Goal: Task Accomplishment & Management: Use online tool/utility

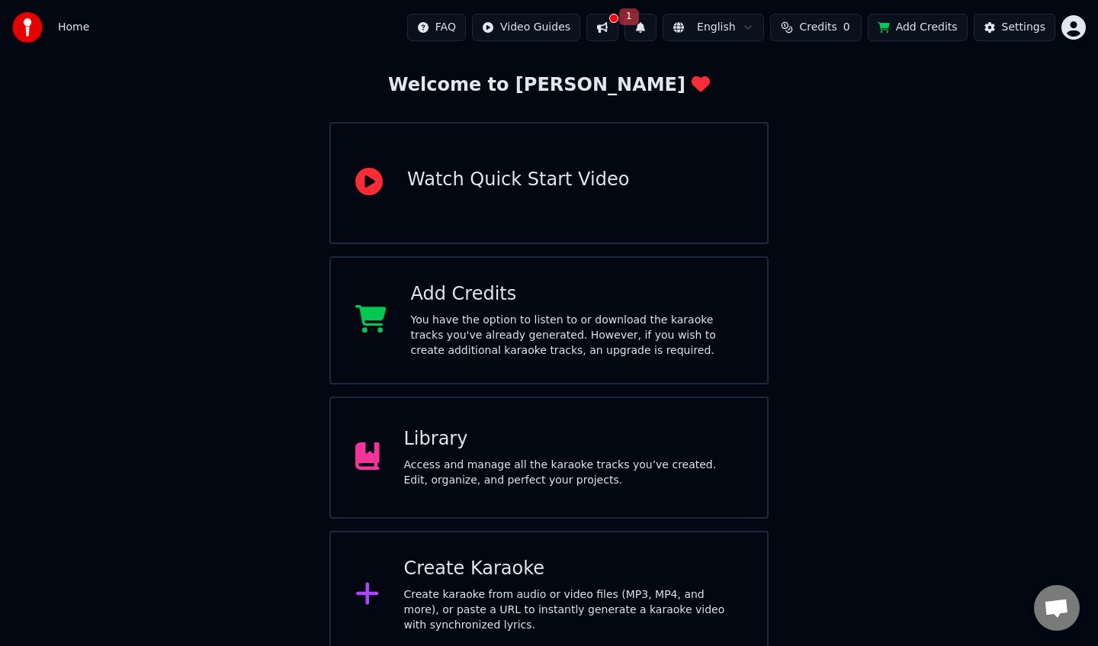
scroll to position [86, 0]
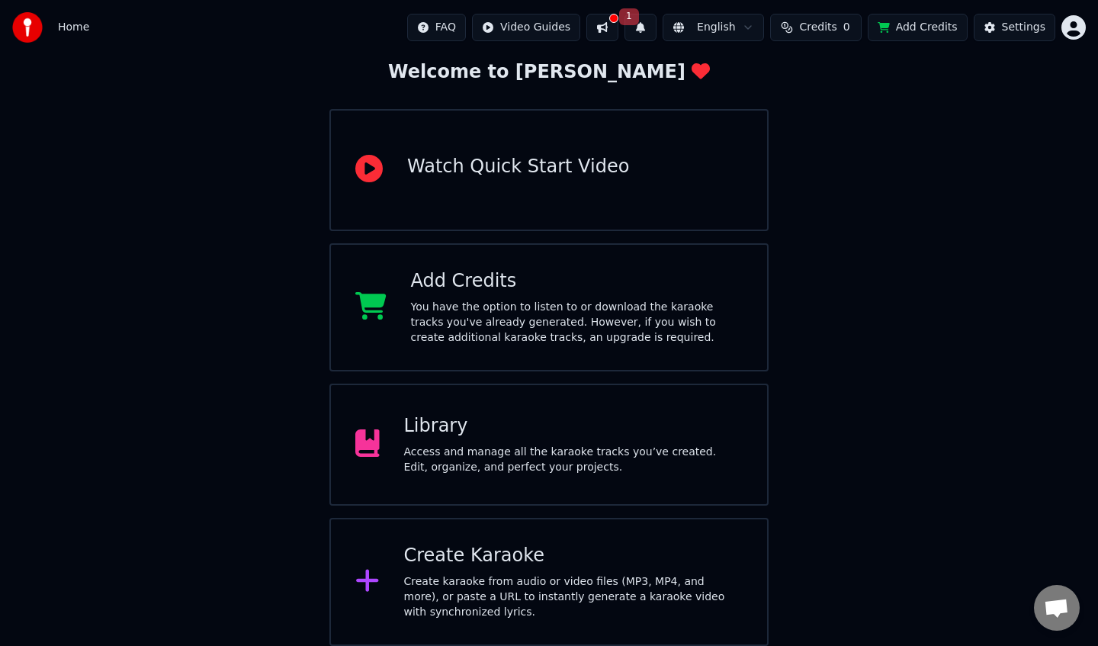
click at [479, 550] on div "Create Karaoke" at bounding box center [573, 555] width 339 height 24
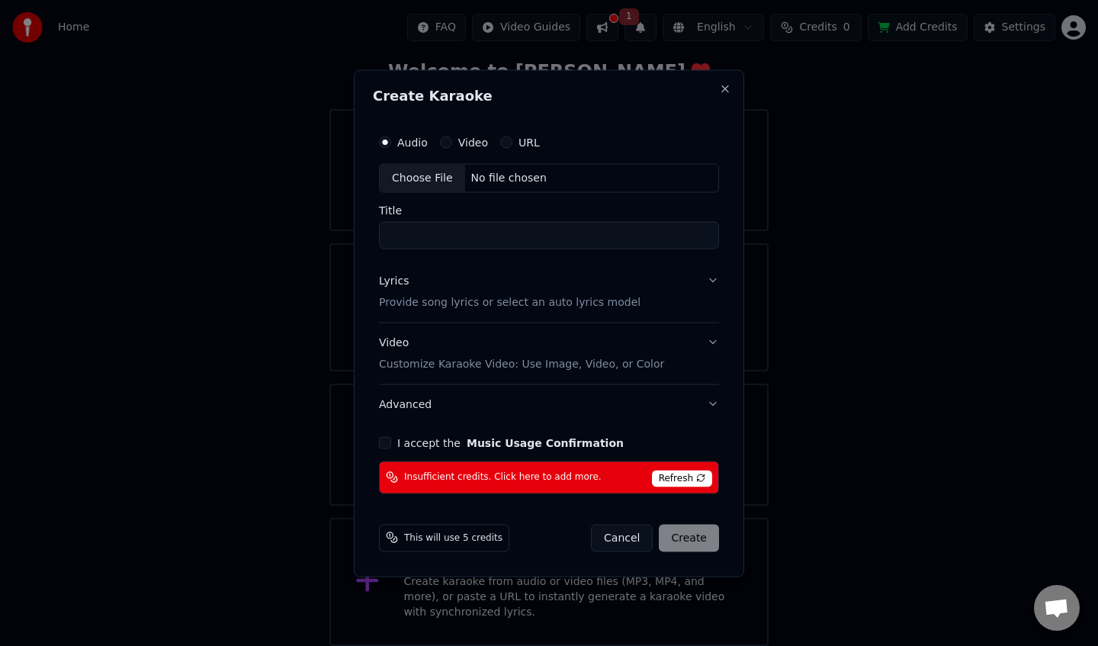
click at [723, 284] on div "Audio Video URL Choose File No file chosen Title Lyrics Provide song lyrics or …" at bounding box center [549, 309] width 352 height 379
click at [713, 280] on button "Lyrics Provide song lyrics or select an auto lyrics model" at bounding box center [549, 291] width 340 height 61
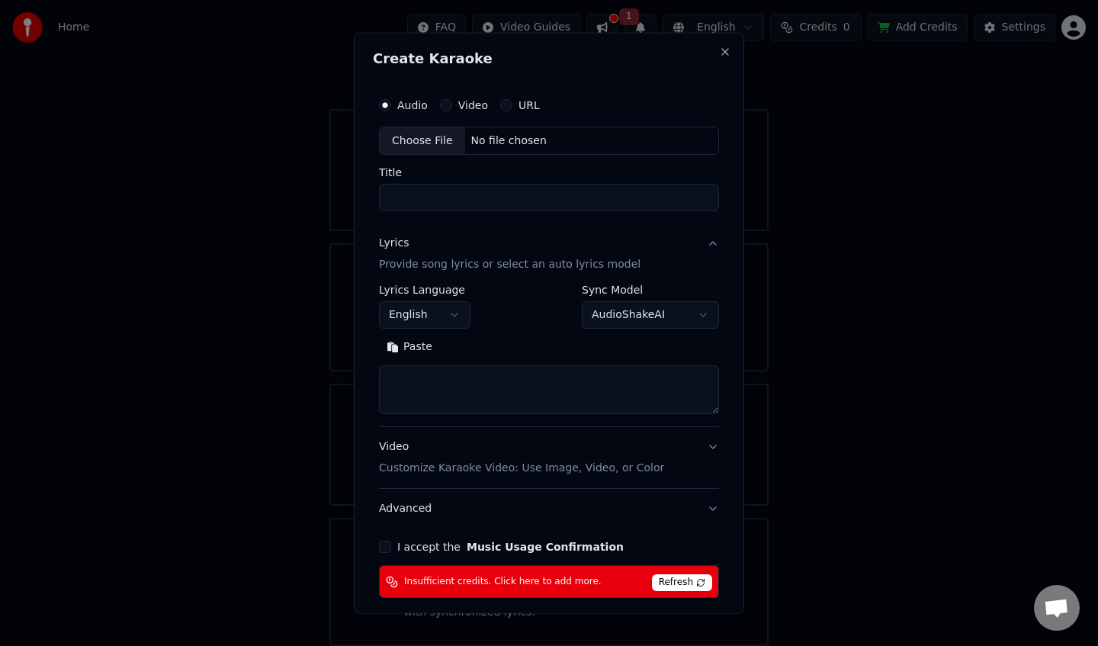
click at [715, 247] on button "Lyrics Provide song lyrics or select an auto lyrics model" at bounding box center [549, 253] width 340 height 61
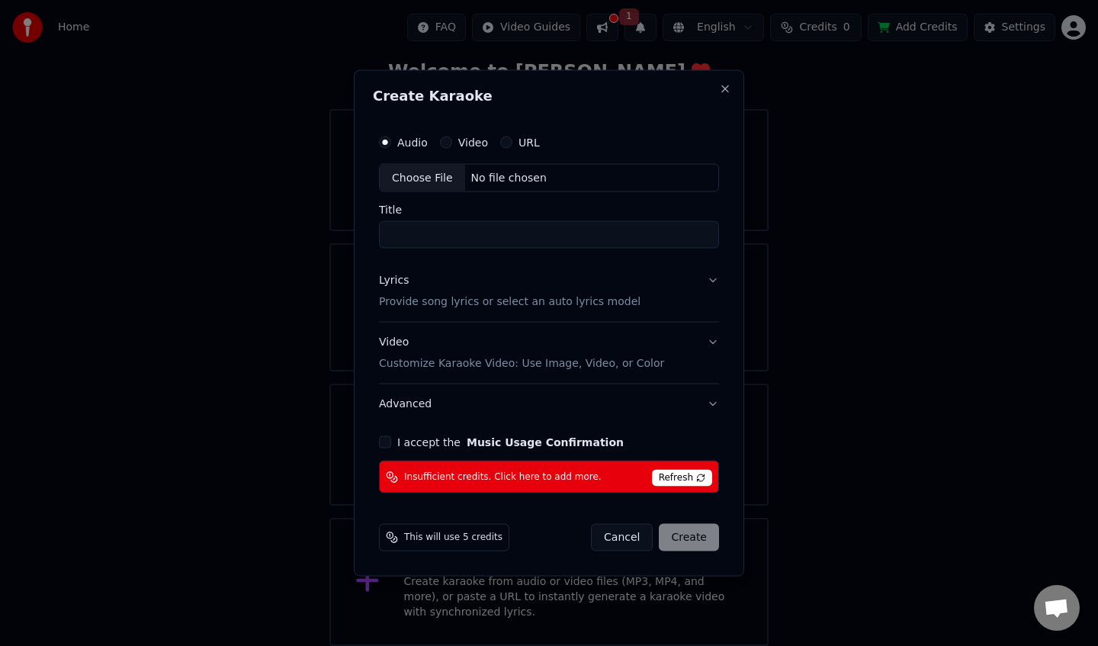
click at [431, 180] on div "Choose File" at bounding box center [422, 177] width 85 height 27
click at [509, 143] on div "URL" at bounding box center [520, 142] width 40 height 12
click at [505, 144] on button "URL" at bounding box center [506, 142] width 12 height 12
click at [498, 175] on input "text" at bounding box center [549, 177] width 340 height 30
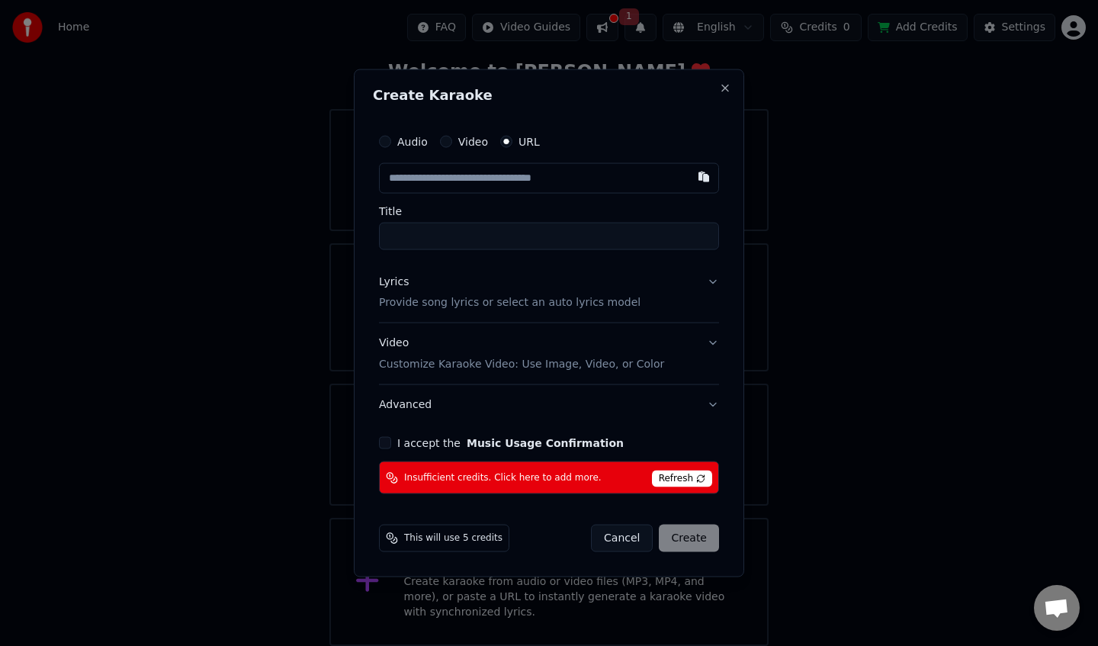
click at [718, 340] on button "Video Customize Karaoke Video: Use Image, Video, or Color" at bounding box center [549, 353] width 340 height 61
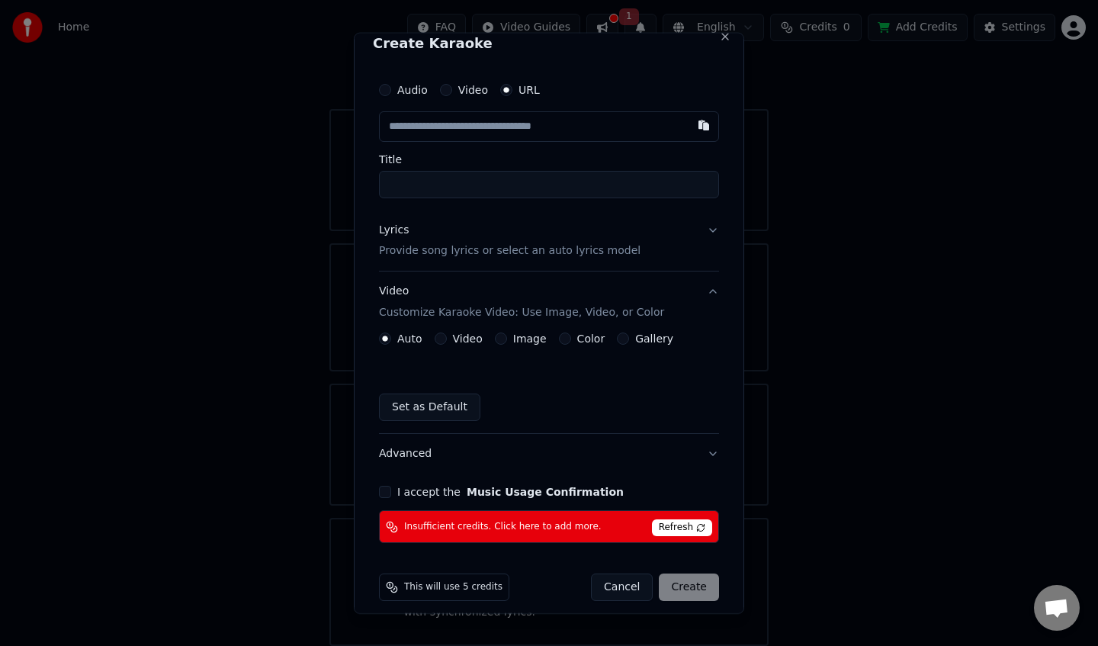
scroll to position [17, 0]
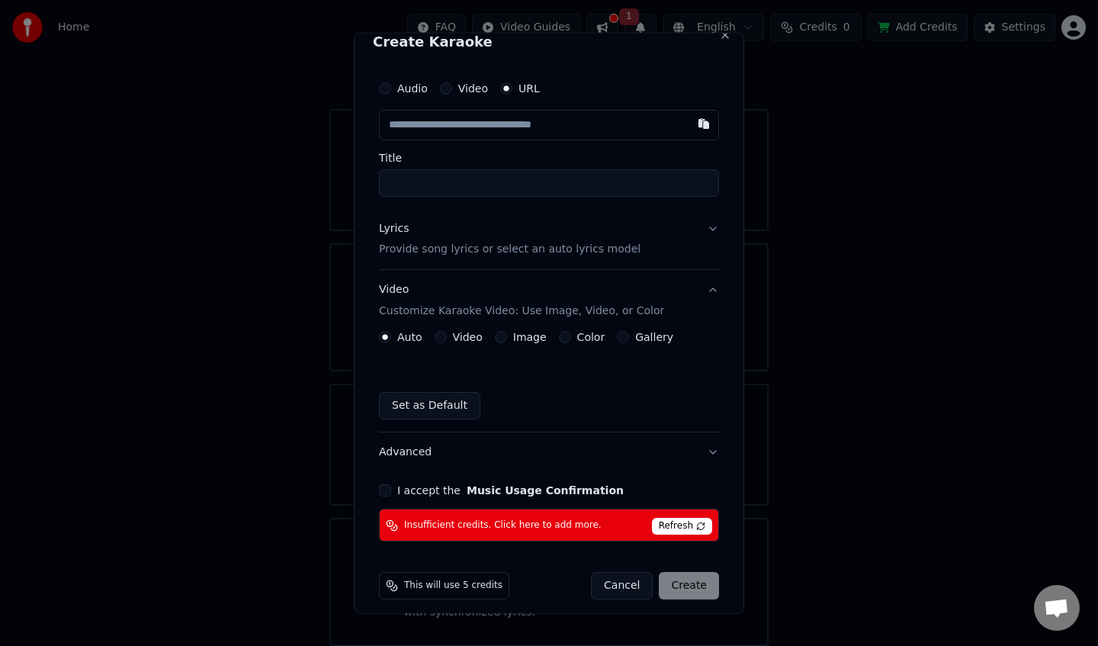
click at [442, 340] on button "Video" at bounding box center [440, 337] width 12 height 12
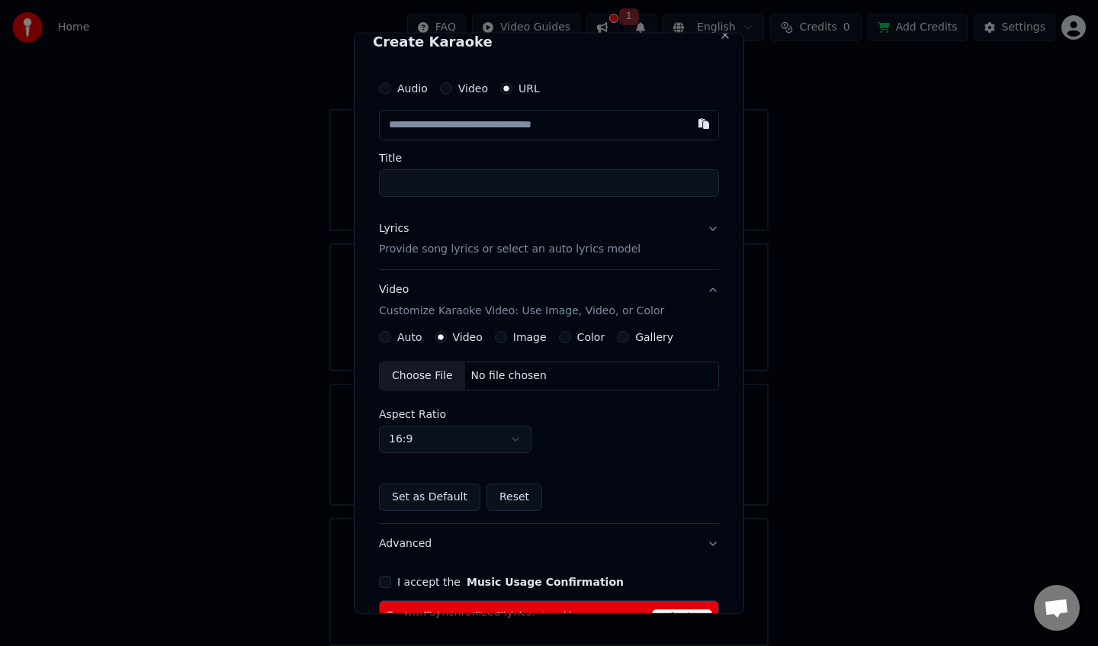
click at [393, 340] on div "Auto" at bounding box center [400, 337] width 43 height 12
click at [389, 338] on button "Auto" at bounding box center [385, 337] width 12 height 12
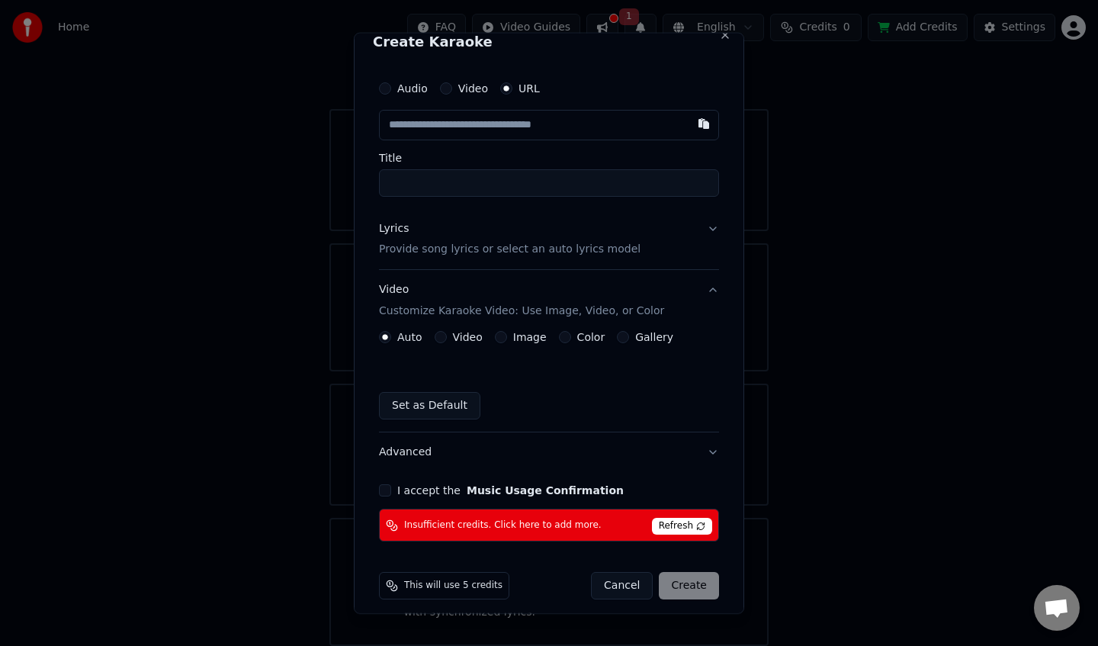
scroll to position [27, 0]
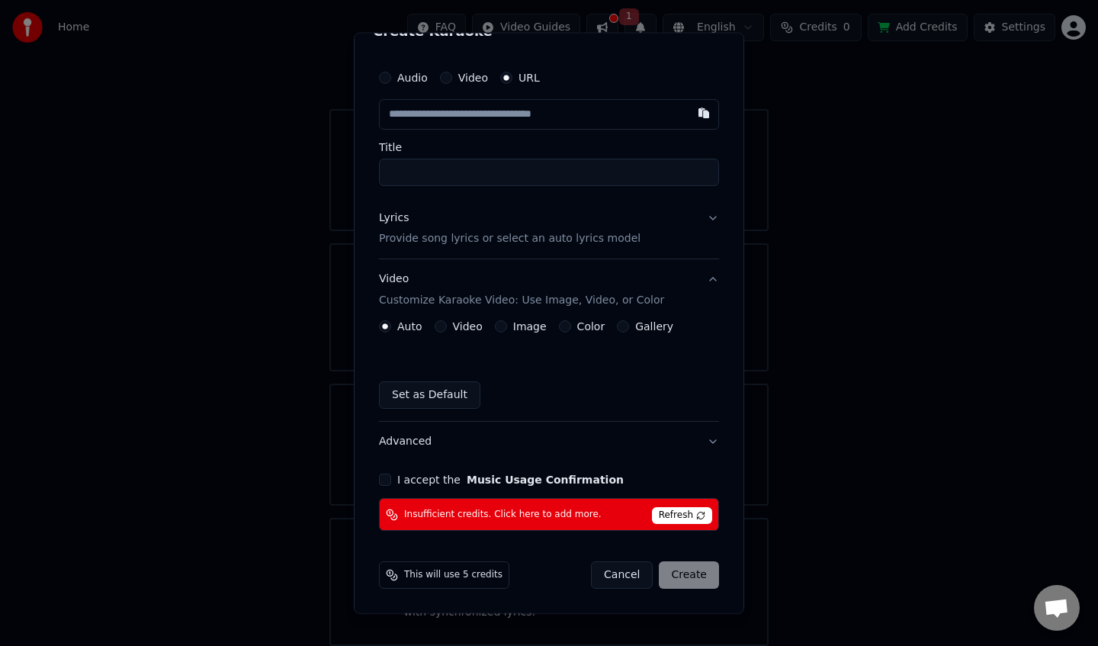
click at [389, 482] on button "I accept the Music Usage Confirmation" at bounding box center [385, 479] width 12 height 12
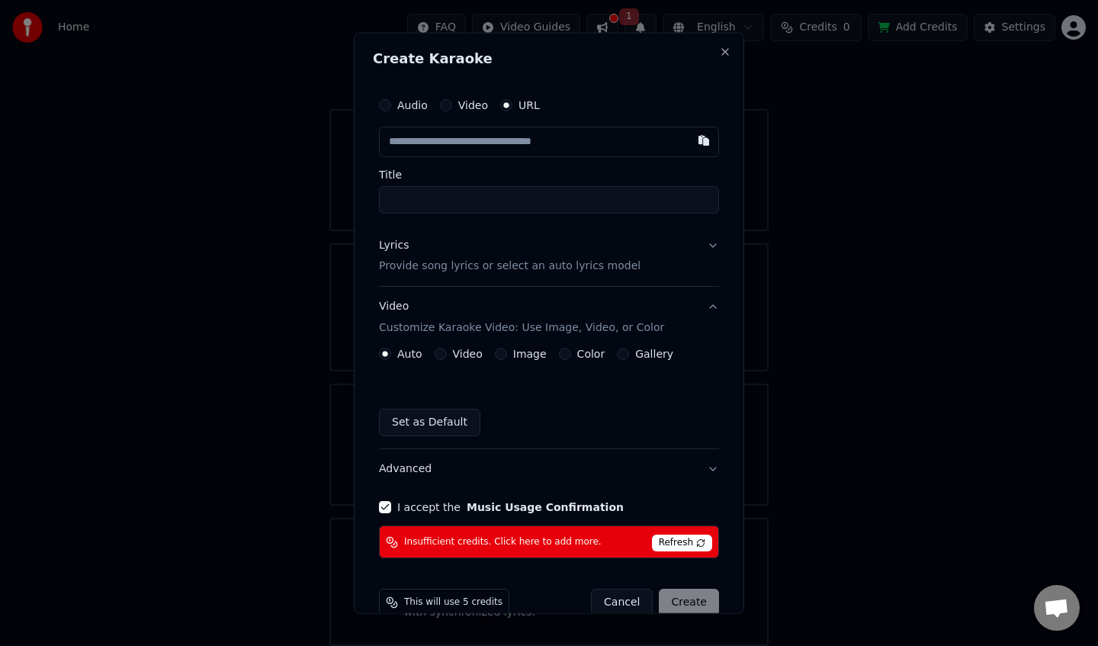
click at [550, 135] on input "text" at bounding box center [549, 141] width 340 height 30
click at [704, 139] on button "button" at bounding box center [703, 139] width 30 height 27
type input "**********"
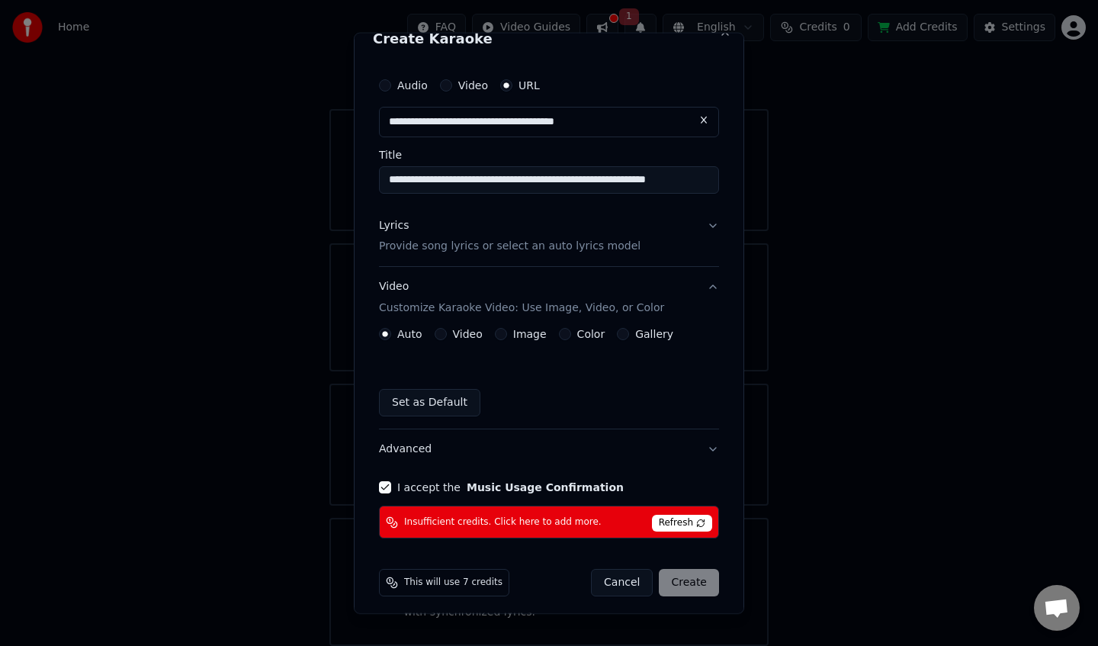
scroll to position [27, 0]
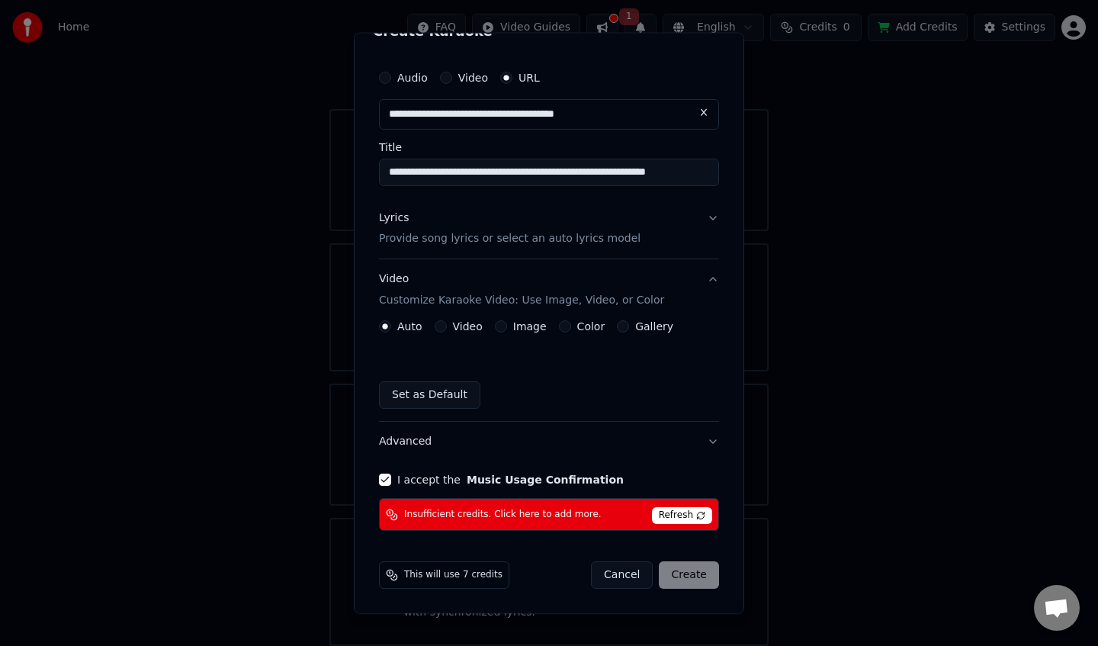
click at [692, 577] on div "Cancel Create" at bounding box center [655, 574] width 128 height 27
click at [688, 574] on div "Cancel Create" at bounding box center [655, 574] width 128 height 27
click at [702, 518] on span "Refresh" at bounding box center [682, 515] width 60 height 17
click at [703, 582] on div "Cancel Create" at bounding box center [655, 574] width 128 height 27
click at [700, 507] on span "Refresh" at bounding box center [682, 515] width 60 height 17
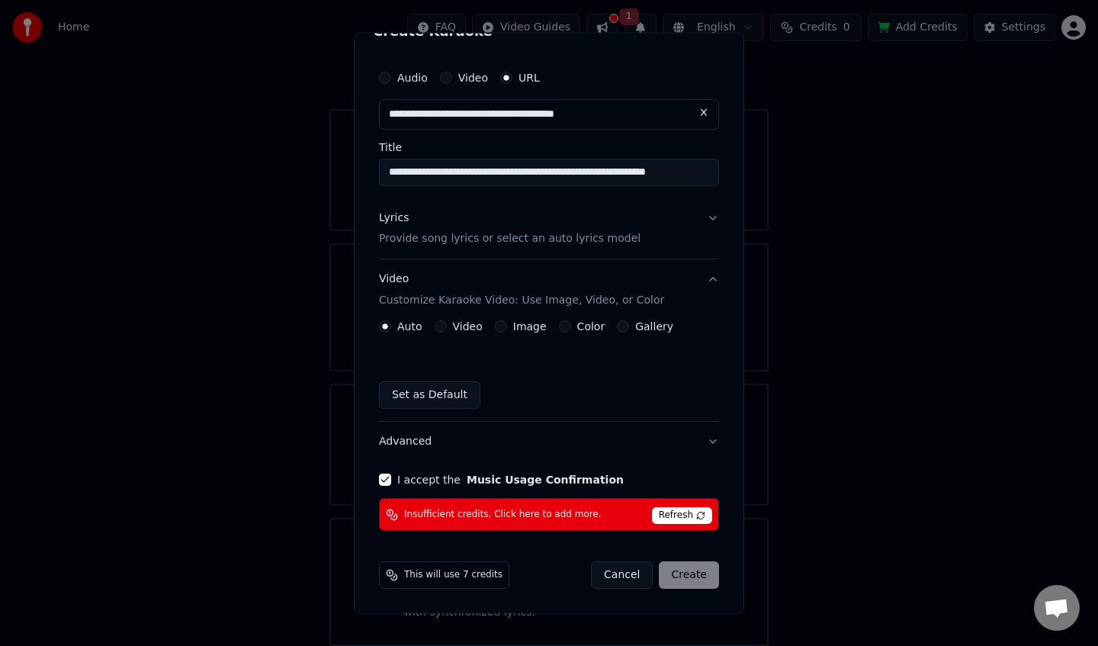
click at [385, 477] on button "I accept the Music Usage Confirmation" at bounding box center [385, 479] width 12 height 12
click at [684, 570] on div "Cancel Create" at bounding box center [655, 574] width 128 height 27
click at [699, 578] on div "Cancel Create" at bounding box center [655, 574] width 128 height 27
click at [631, 571] on button "Cancel" at bounding box center [622, 574] width 62 height 27
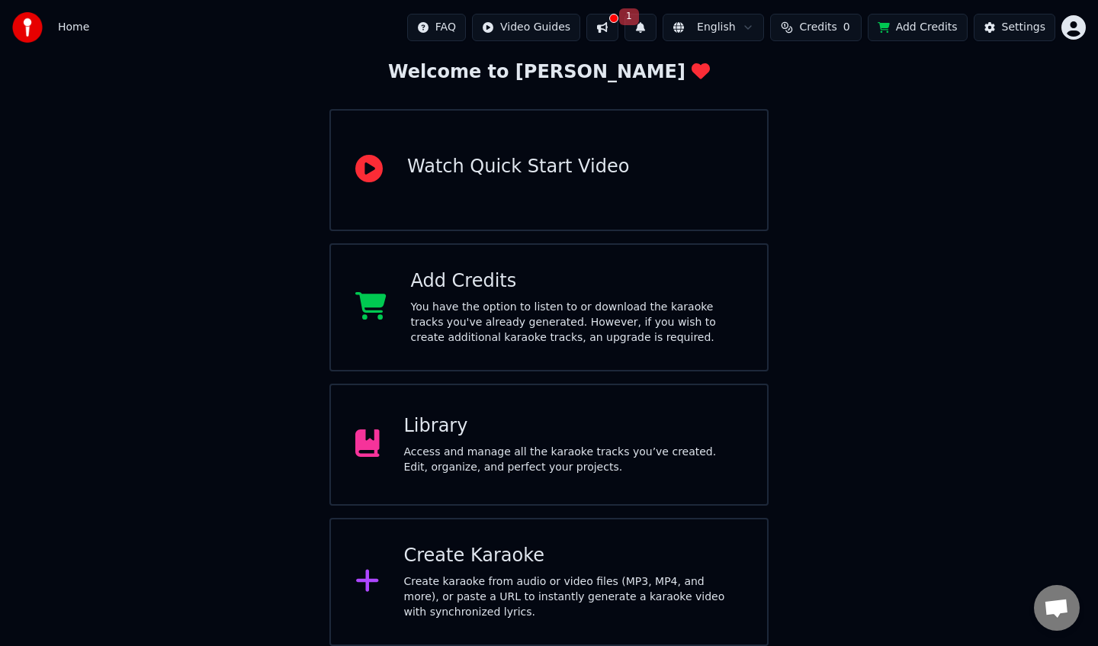
scroll to position [0, 0]
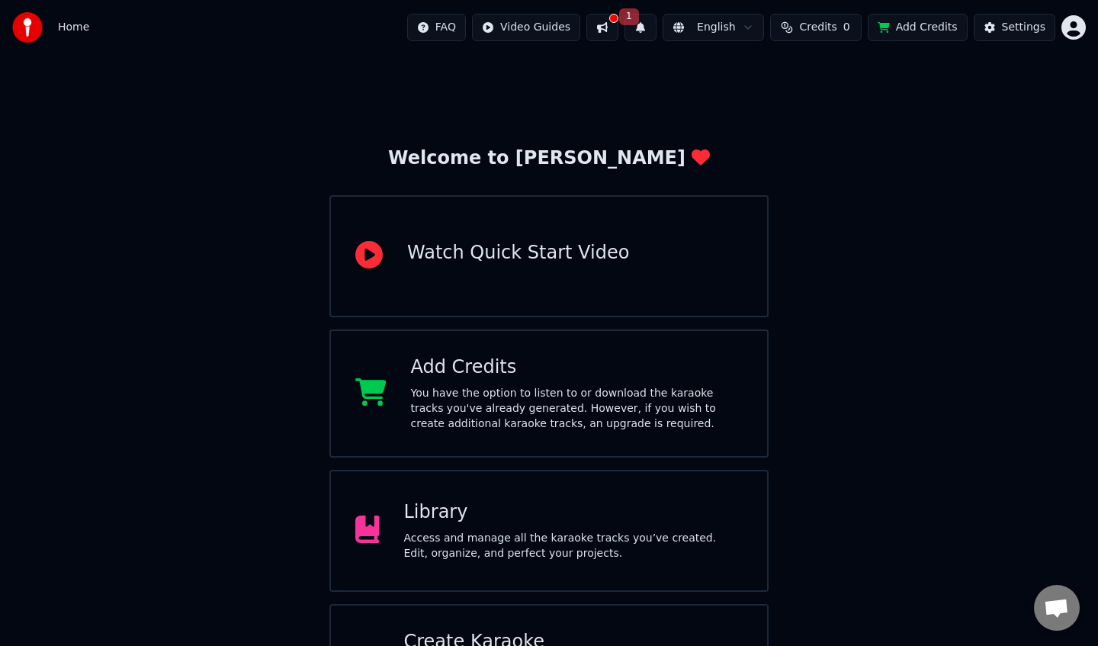
click at [640, 28] on button "1" at bounding box center [640, 27] width 32 height 27
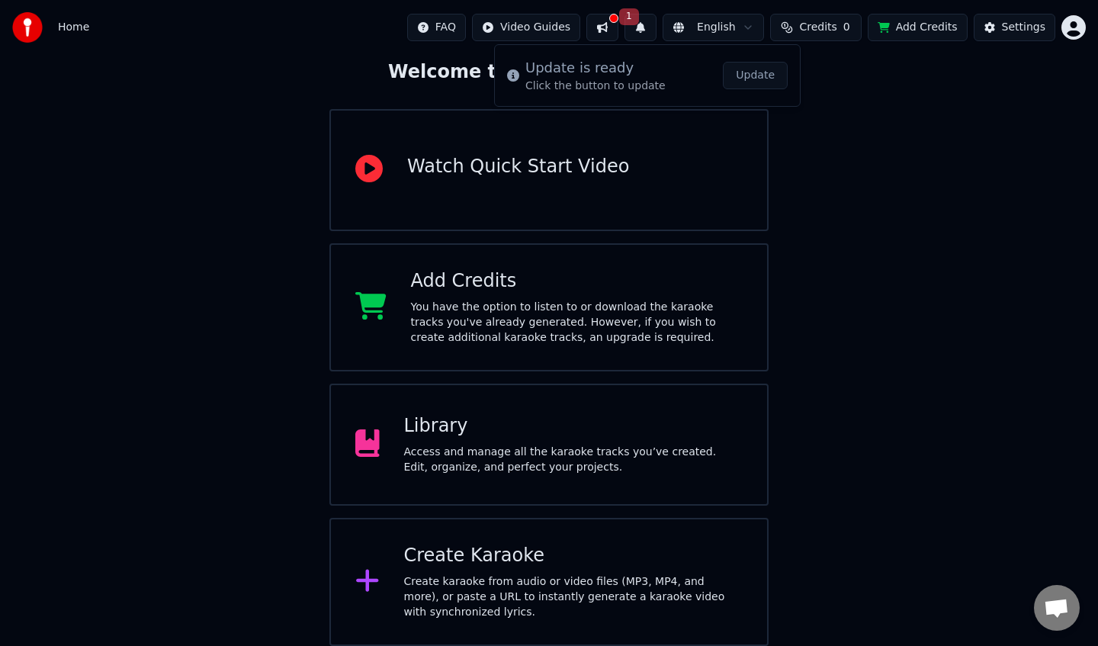
click at [466, 566] on div "Create Karaoke" at bounding box center [573, 555] width 339 height 24
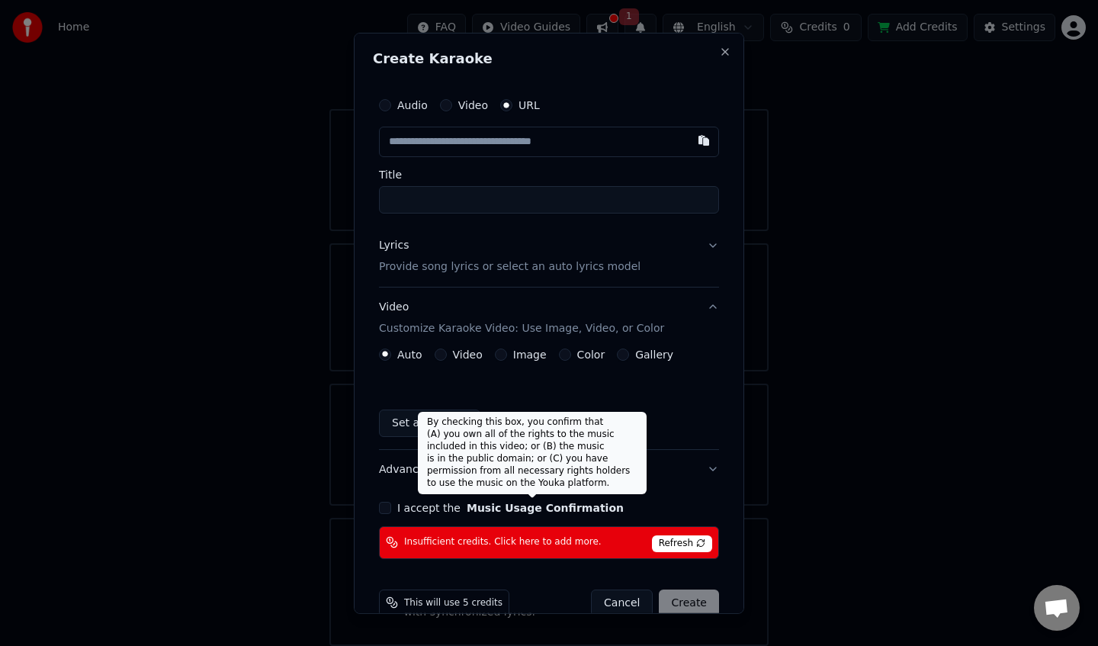
scroll to position [27, 0]
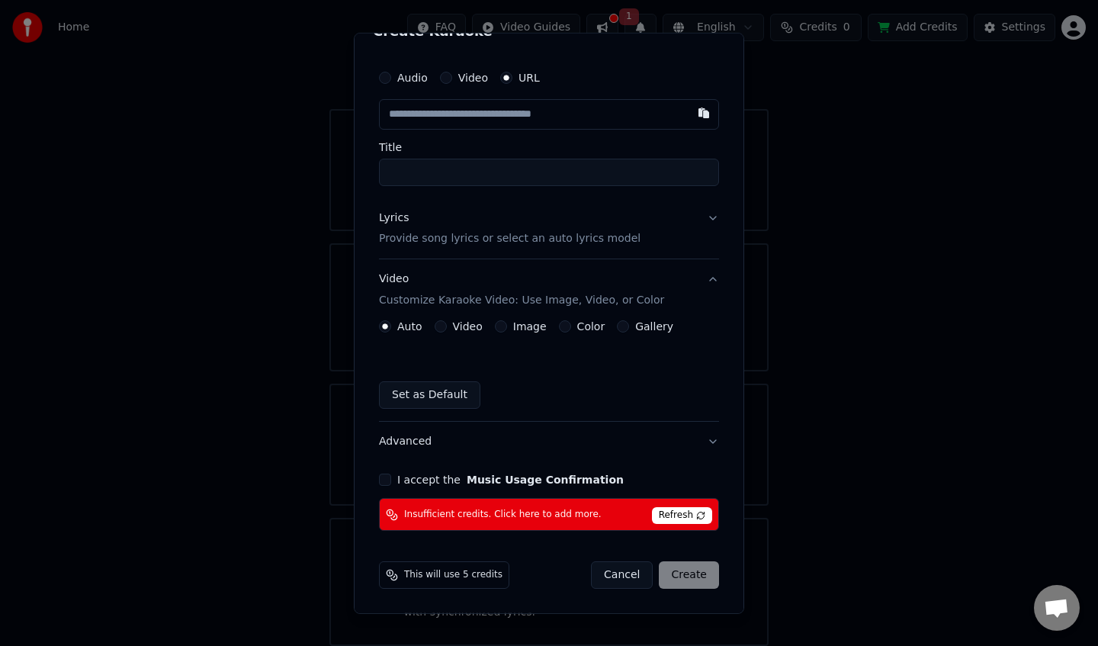
click at [501, 111] on input "text" at bounding box center [549, 113] width 340 height 30
click at [707, 117] on button "button" at bounding box center [703, 111] width 30 height 27
type input "**********"
click at [713, 214] on button "Lyrics Provide song lyrics or select an auto lyrics model" at bounding box center [549, 227] width 340 height 61
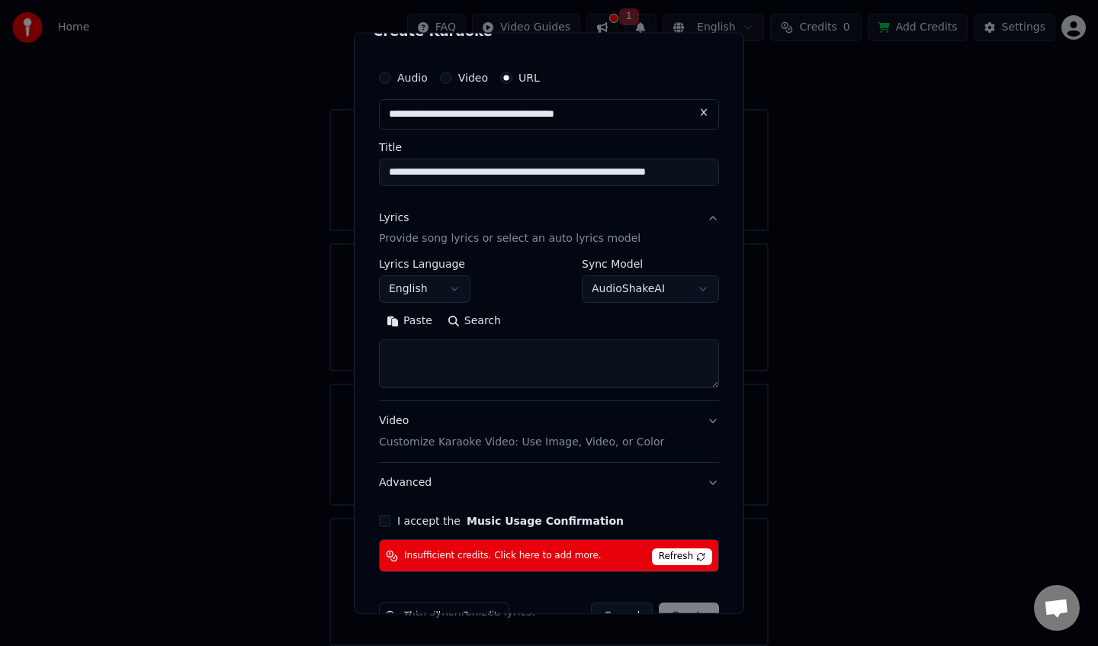
click at [604, 294] on body "**********" at bounding box center [549, 280] width 1098 height 732
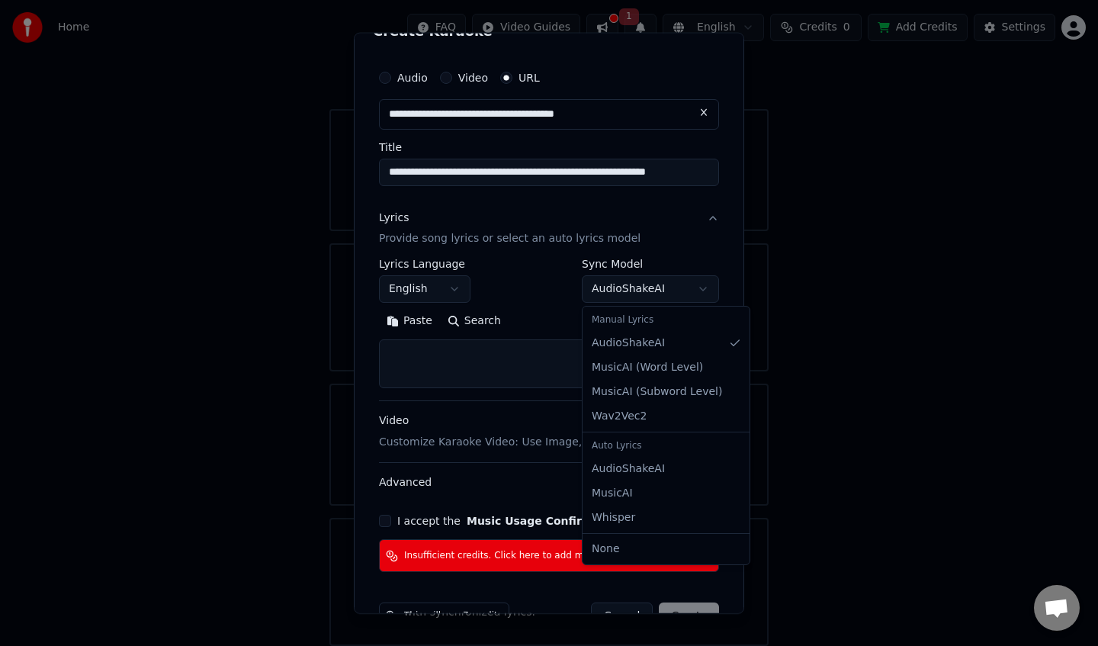
select select "****"
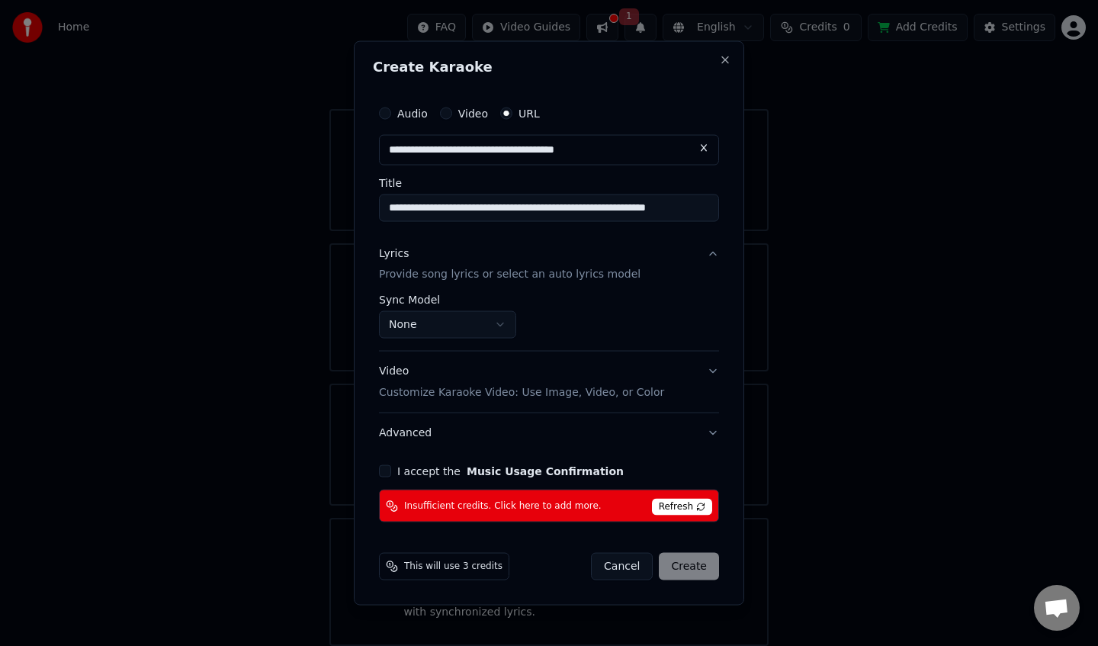
click at [718, 436] on button "Advanced" at bounding box center [549, 433] width 340 height 40
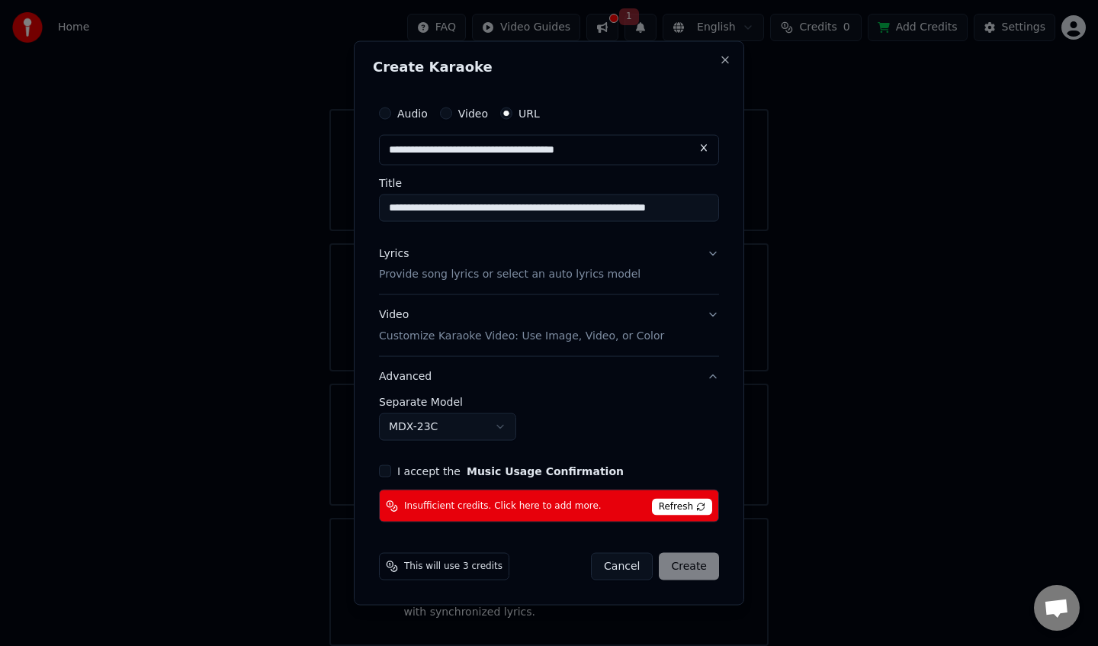
click at [717, 377] on button "Advanced" at bounding box center [549, 377] width 340 height 40
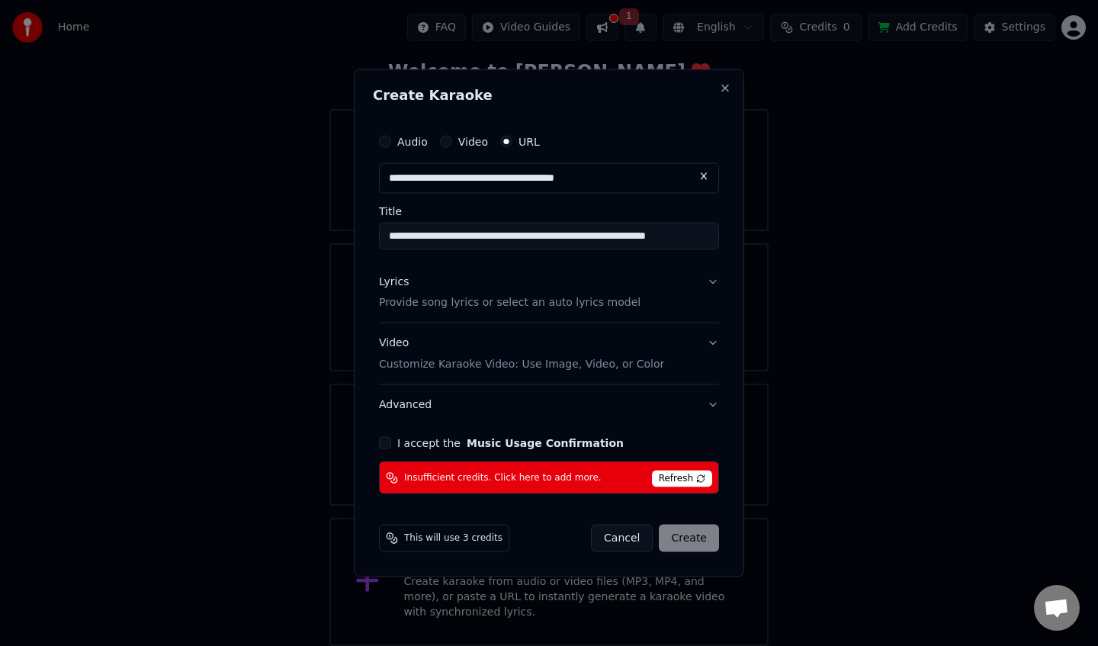
click at [710, 341] on button "Video Customize Karaoke Video: Use Image, Video, or Color" at bounding box center [549, 353] width 340 height 61
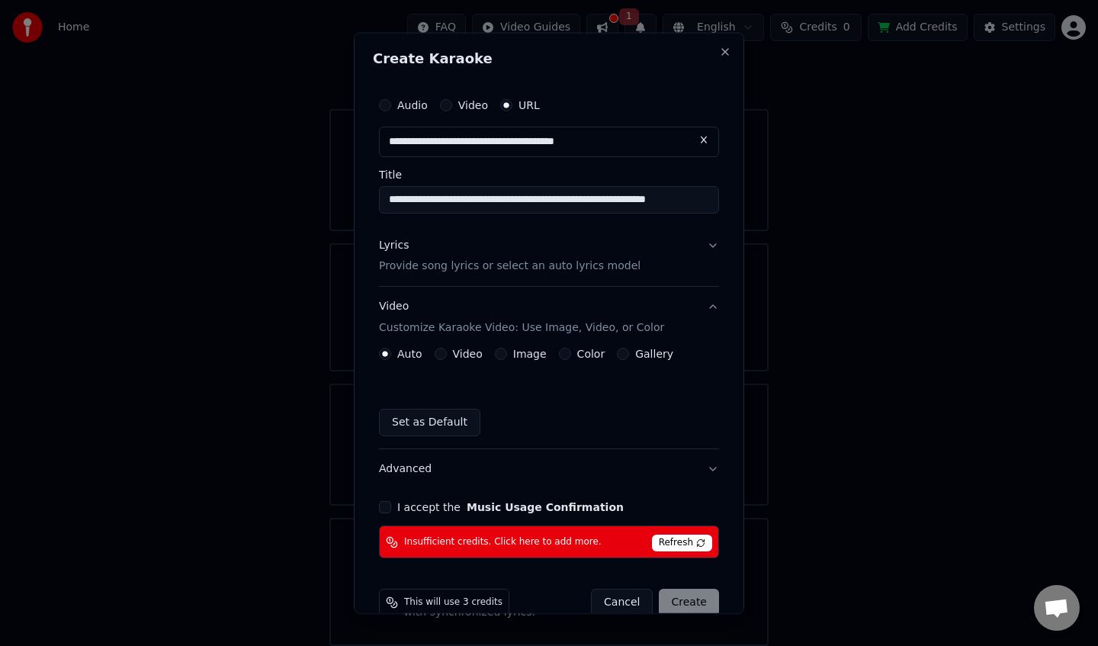
click at [712, 316] on button "Video Customize Karaoke Video: Use Image, Video, or Color" at bounding box center [549, 317] width 340 height 61
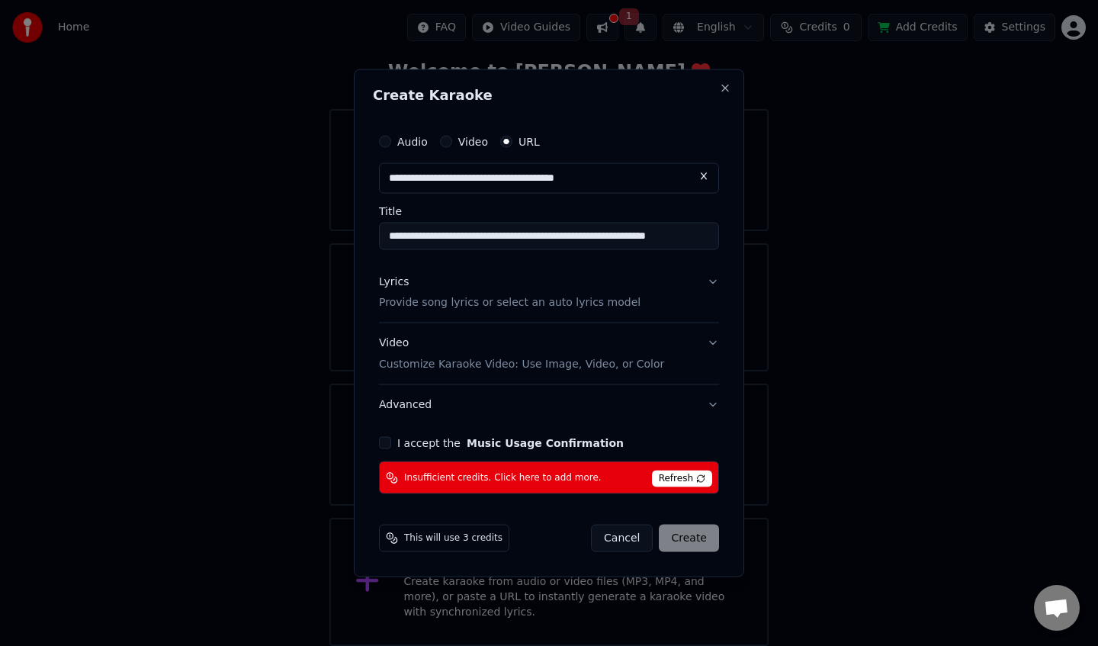
click at [468, 540] on span "This will use 3 credits" at bounding box center [453, 538] width 98 height 12
click at [681, 535] on div "Cancel Create" at bounding box center [655, 537] width 128 height 27
click at [669, 478] on span "Refresh" at bounding box center [682, 478] width 60 height 17
click at [723, 88] on button "Close" at bounding box center [725, 88] width 12 height 12
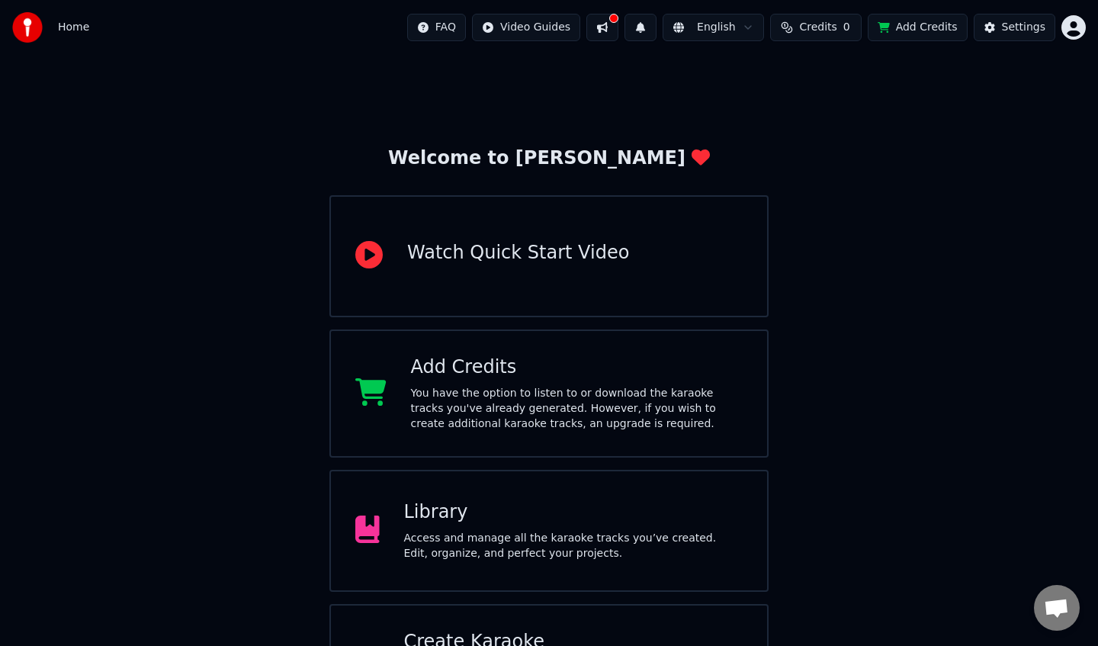
click at [841, 26] on button "Credits 0" at bounding box center [815, 27] width 91 height 27
click at [1006, 21] on div "Settings" at bounding box center [1023, 27] width 43 height 15
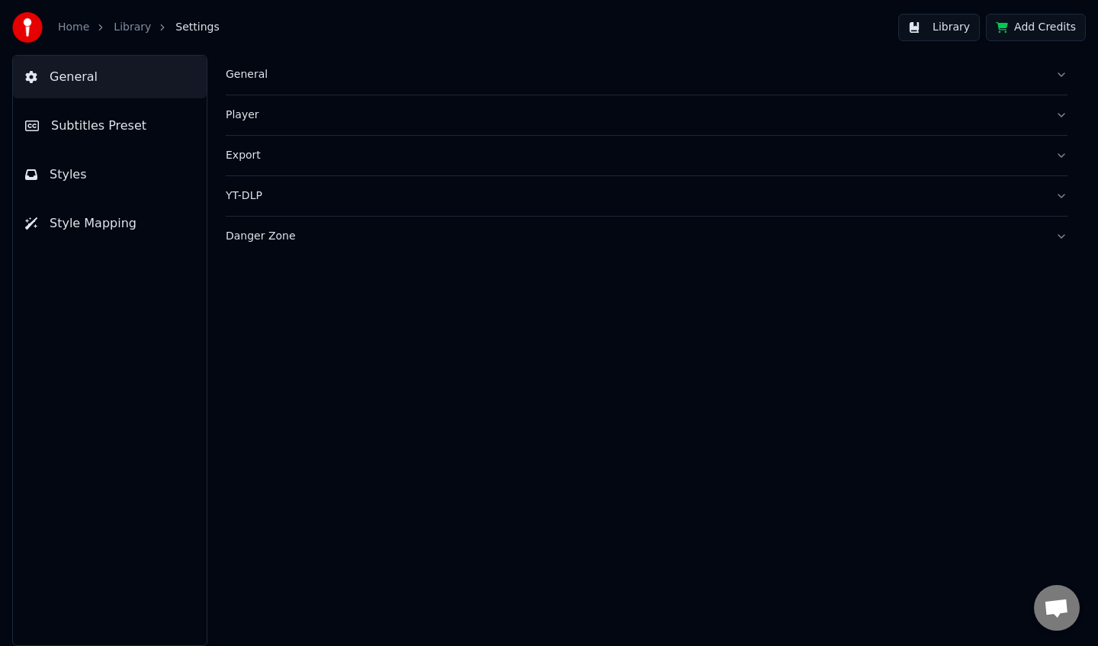
click at [79, 31] on link "Home" at bounding box center [73, 27] width 31 height 15
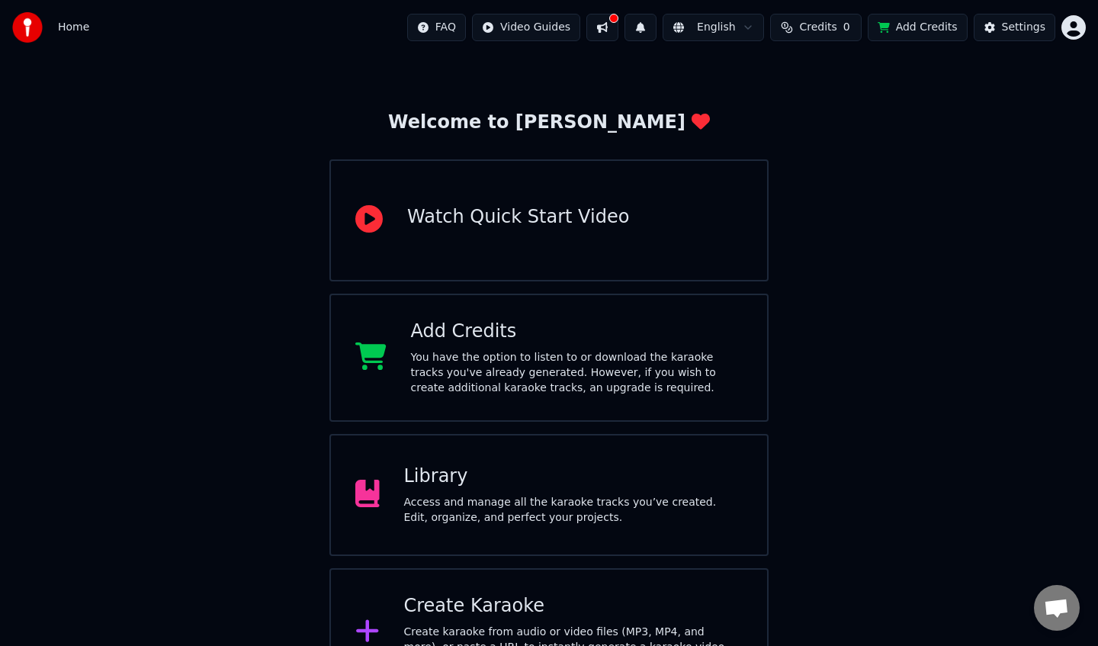
scroll to position [86, 0]
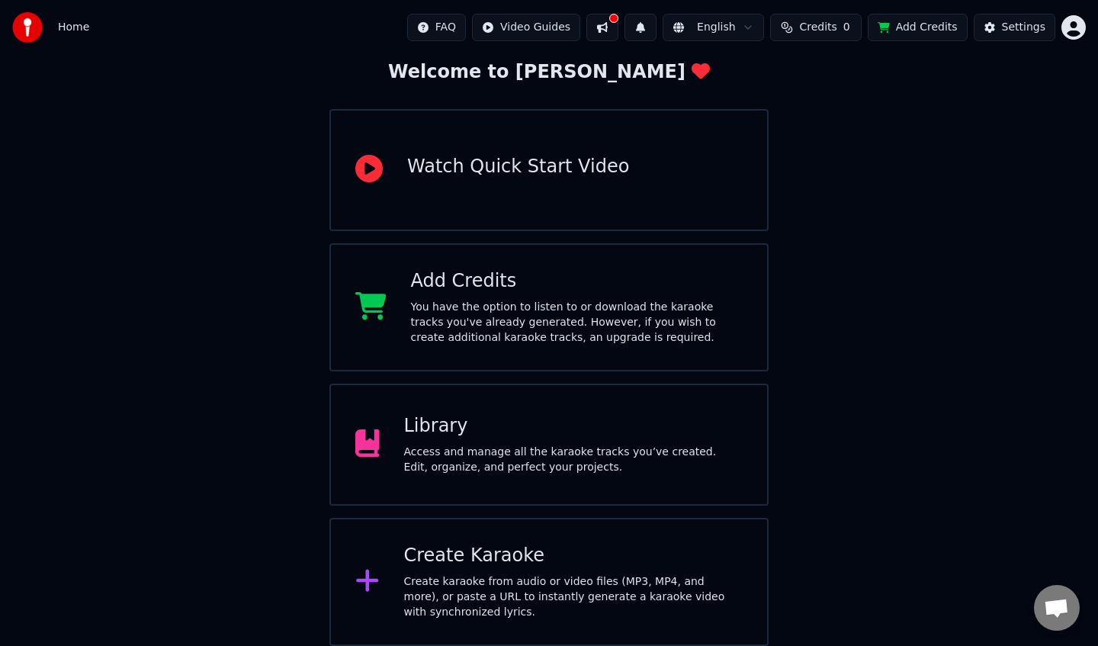
click at [545, 447] on div "Access and manage all the karaoke tracks you’ve created. Edit, organize, and pe…" at bounding box center [573, 459] width 339 height 30
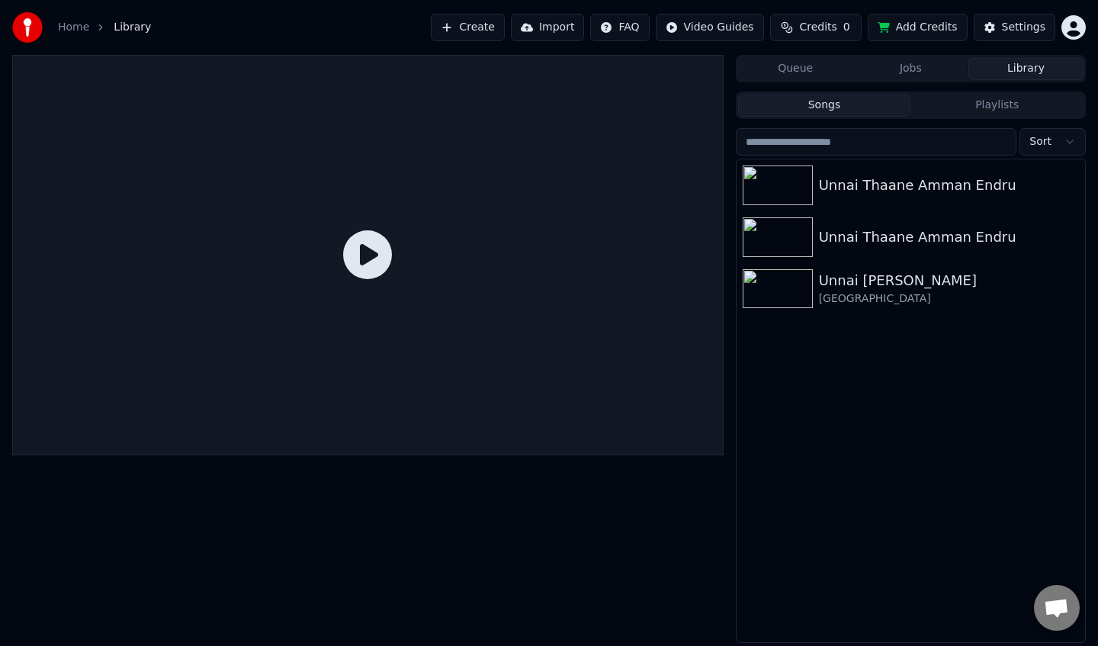
click at [468, 28] on button "Create" at bounding box center [468, 27] width 74 height 27
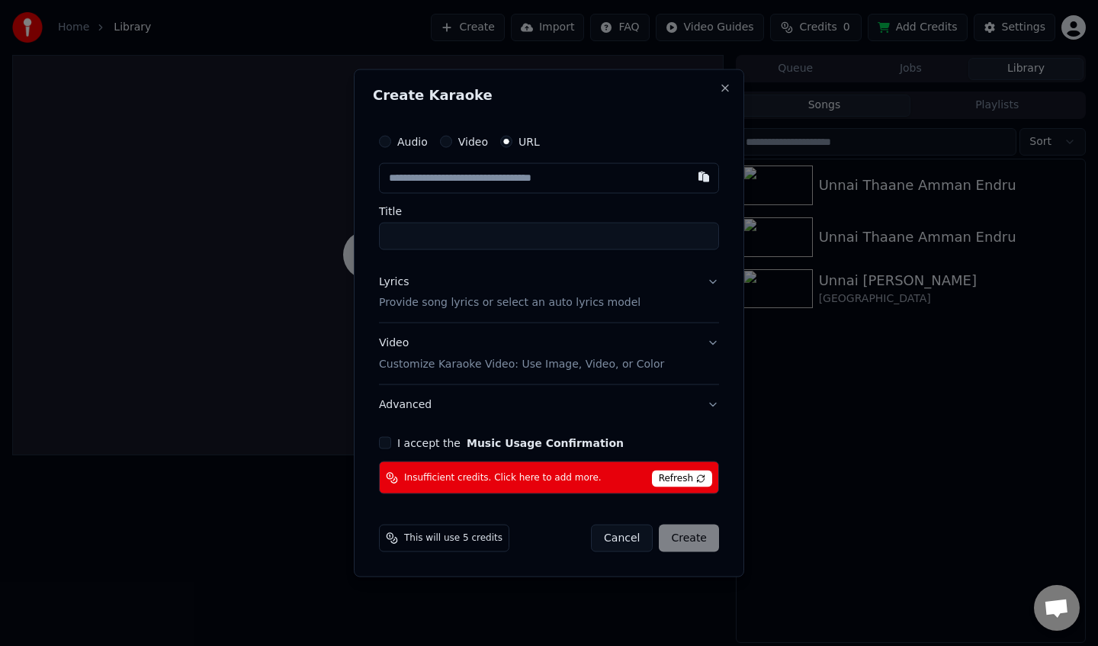
click at [484, 479] on span "Insufficient credits. Click here to add more." at bounding box center [502, 477] width 197 height 12
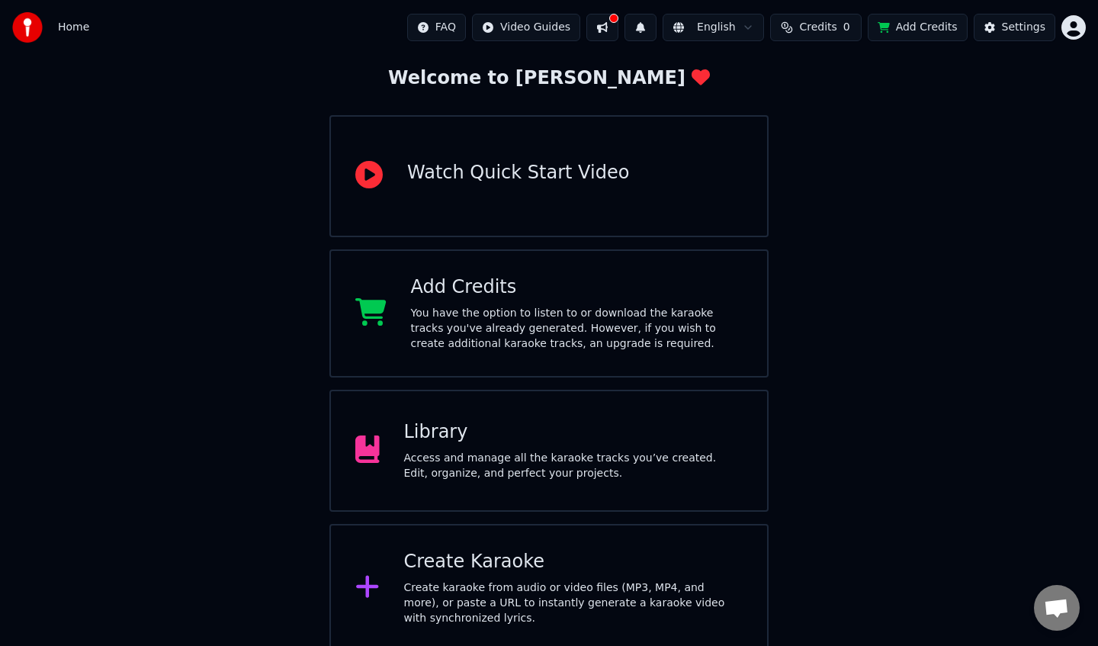
scroll to position [86, 0]
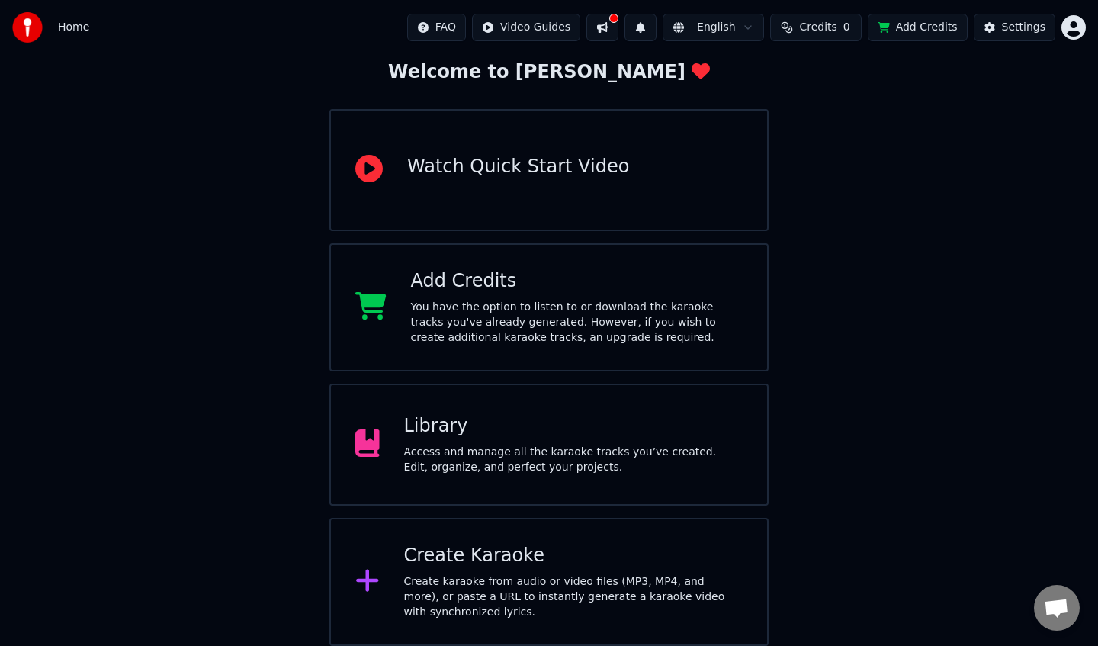
click at [484, 546] on div "Create Karaoke" at bounding box center [573, 555] width 339 height 24
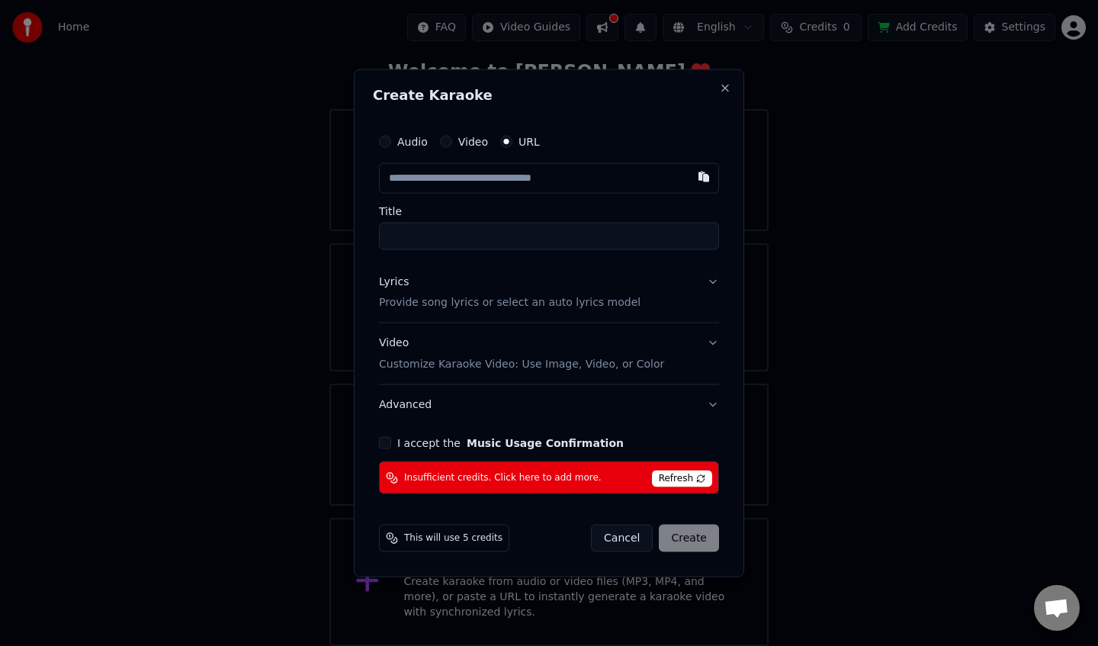
click at [386, 439] on button "I accept the Music Usage Confirmation" at bounding box center [385, 443] width 12 height 12
click at [716, 404] on button "Advanced" at bounding box center [549, 405] width 340 height 40
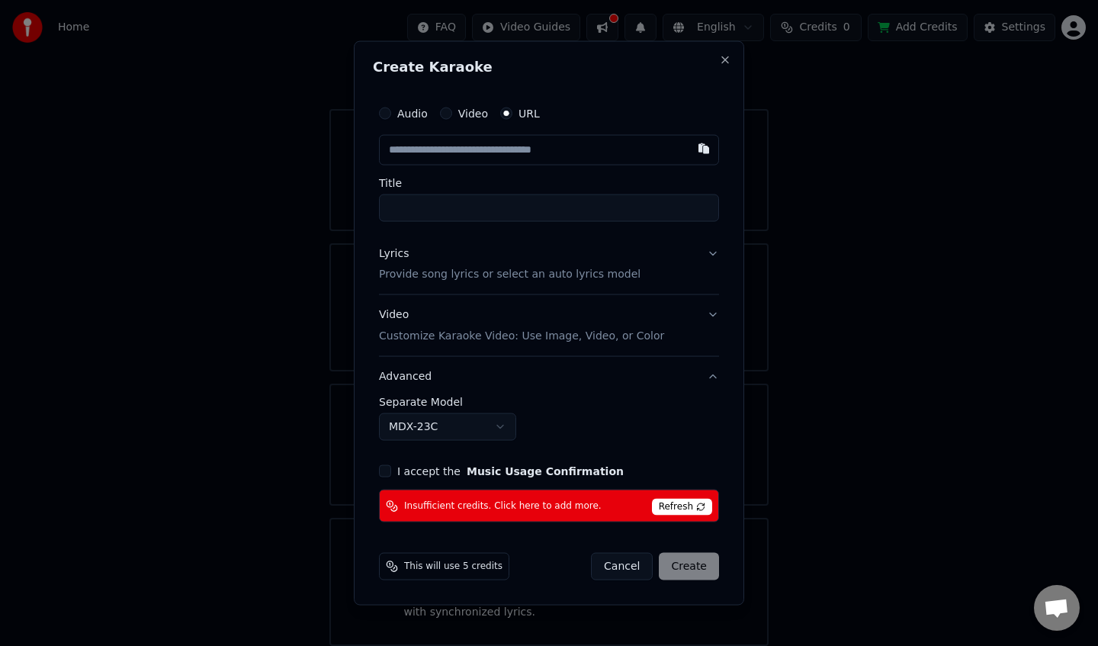
click at [497, 428] on button "MDX-23C" at bounding box center [447, 426] width 137 height 27
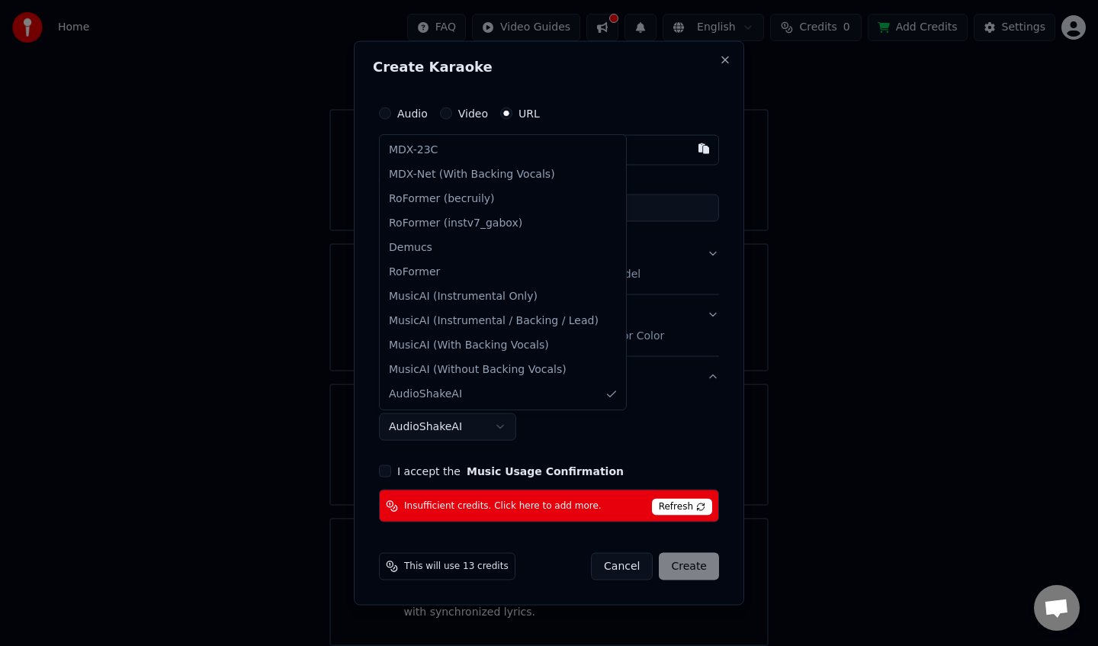
click at [500, 434] on body "**********" at bounding box center [549, 280] width 1098 height 732
click at [883, 107] on div at bounding box center [549, 323] width 1098 height 646
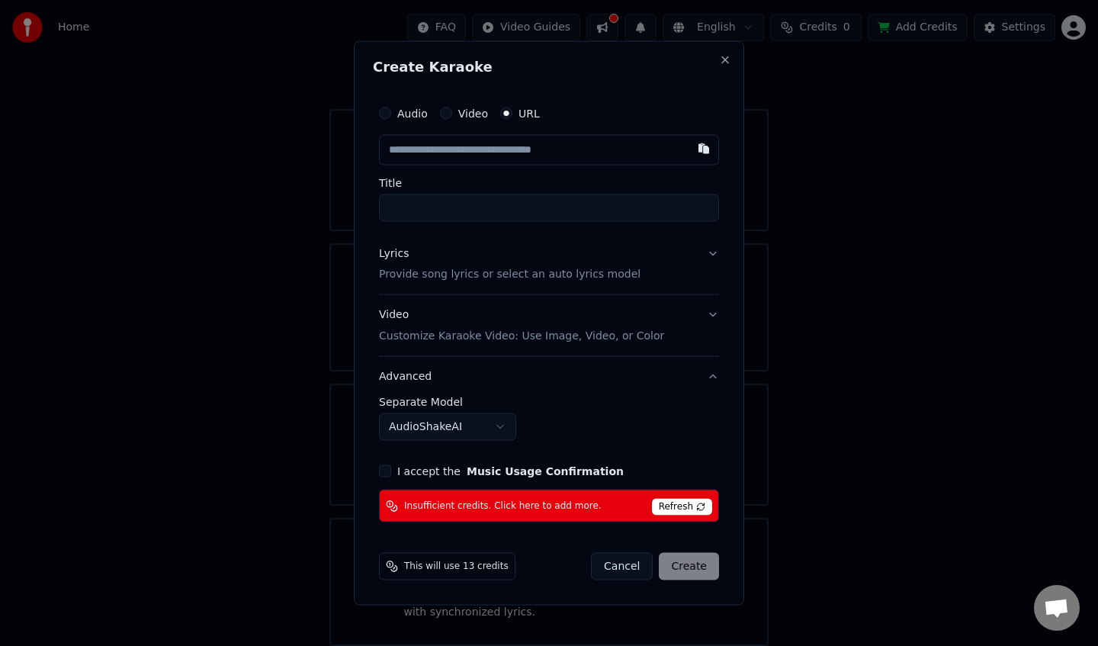
select select "******"
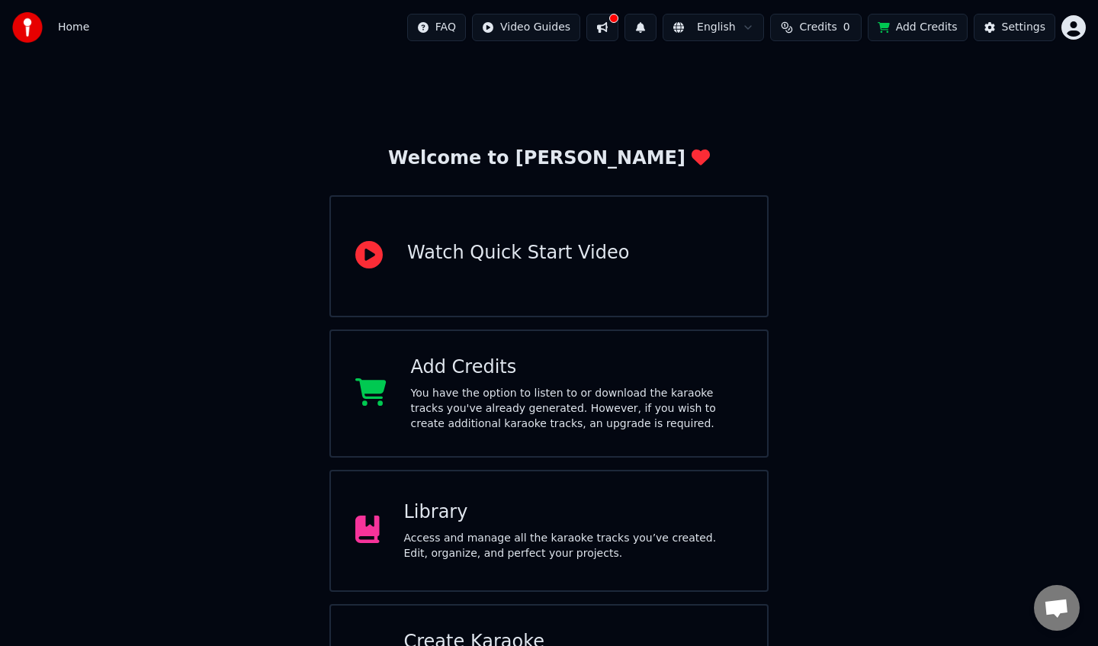
click at [614, 24] on button at bounding box center [602, 27] width 32 height 27
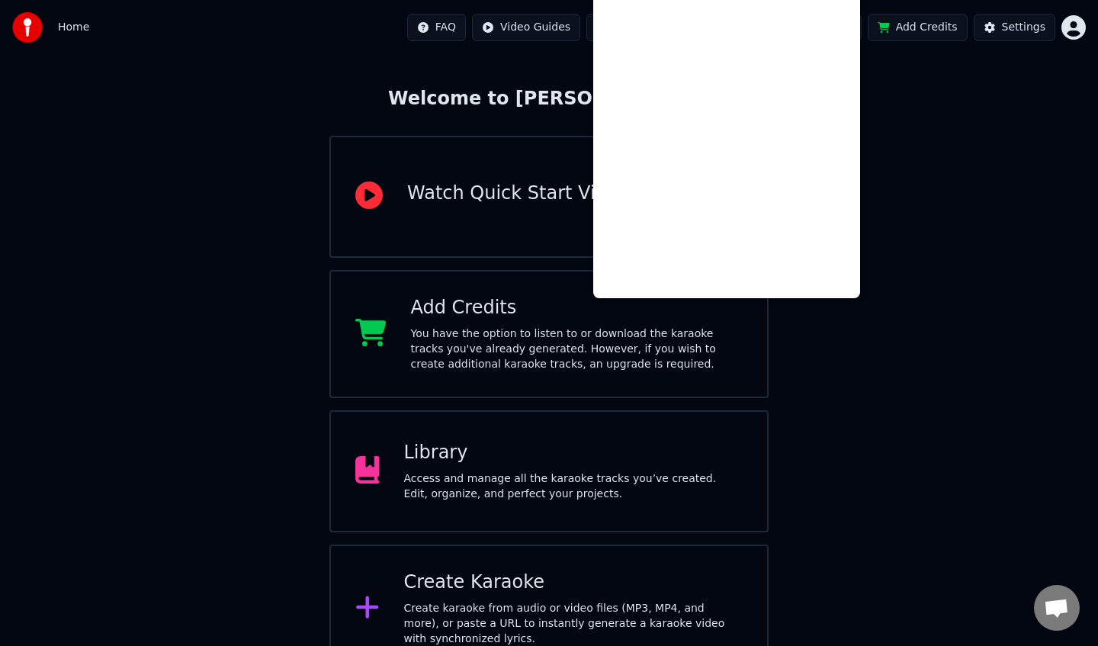
scroll to position [86, 0]
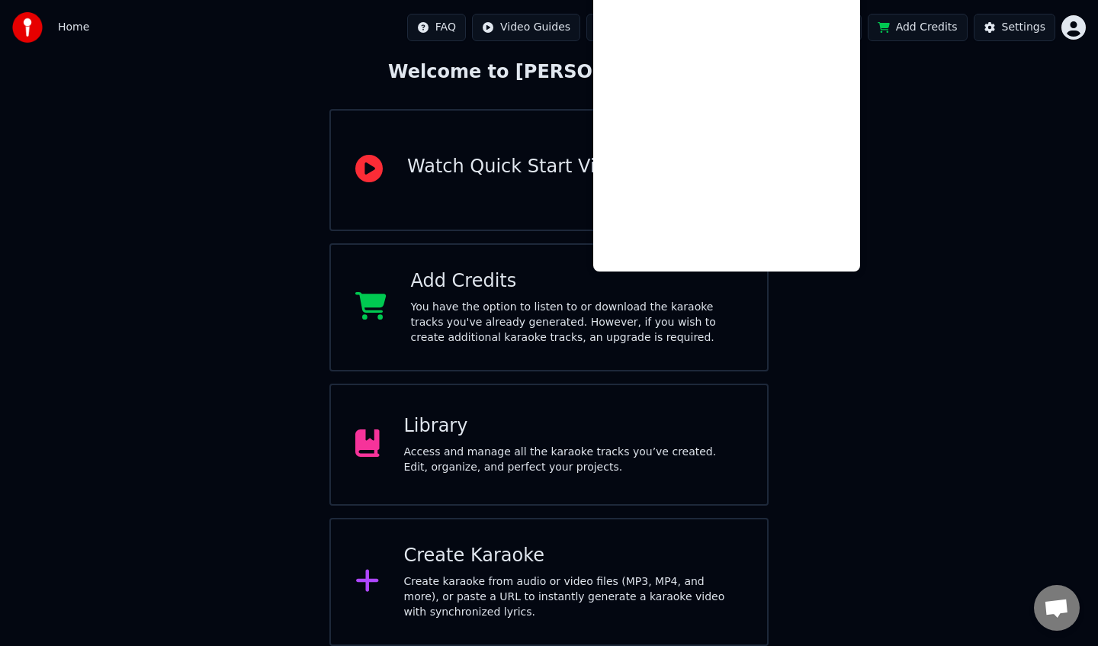
click at [978, 277] on div "Welcome to Youka Watch Quick Start Video Add Credits You have the option to lis…" at bounding box center [549, 307] width 1098 height 677
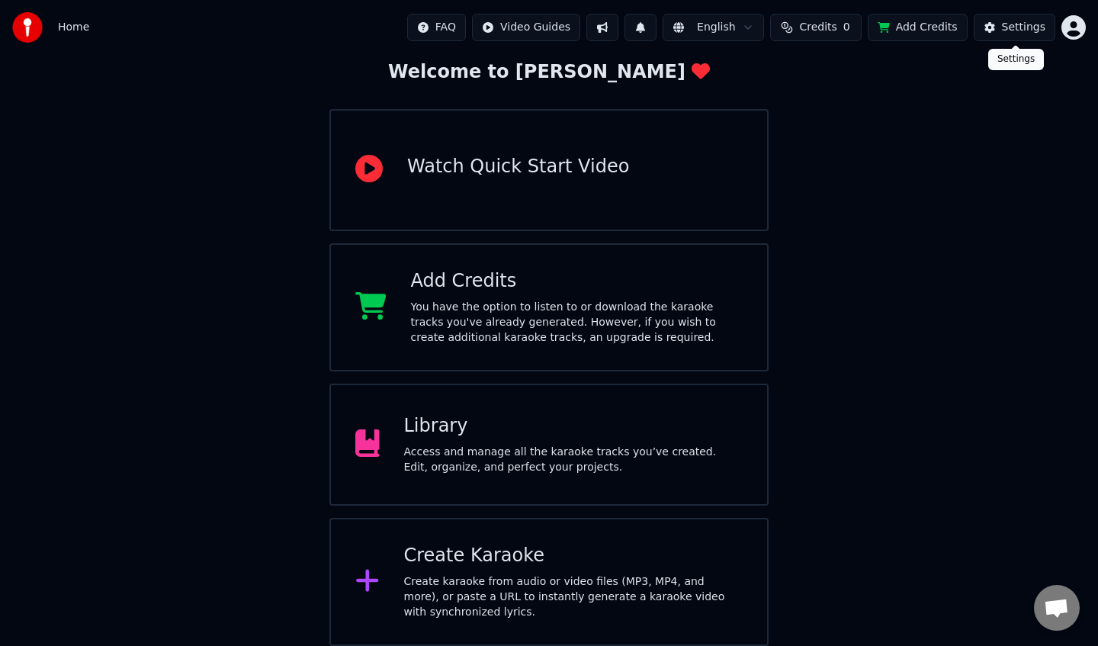
click at [1005, 26] on div "Settings" at bounding box center [1023, 27] width 43 height 15
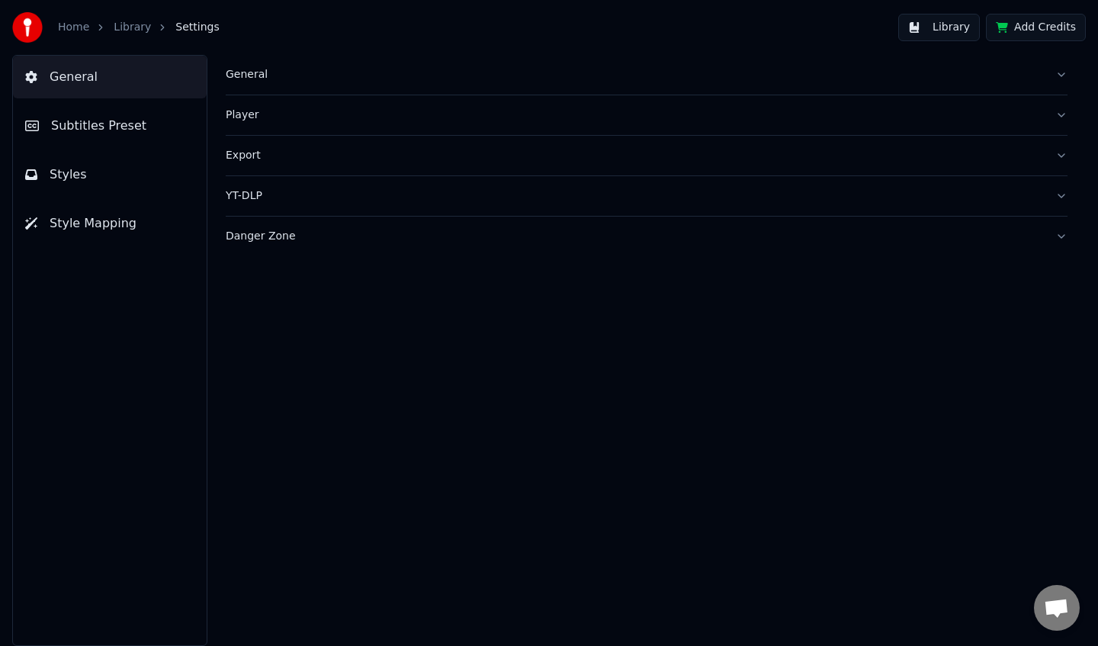
click at [71, 29] on link "Home" at bounding box center [73, 27] width 31 height 15
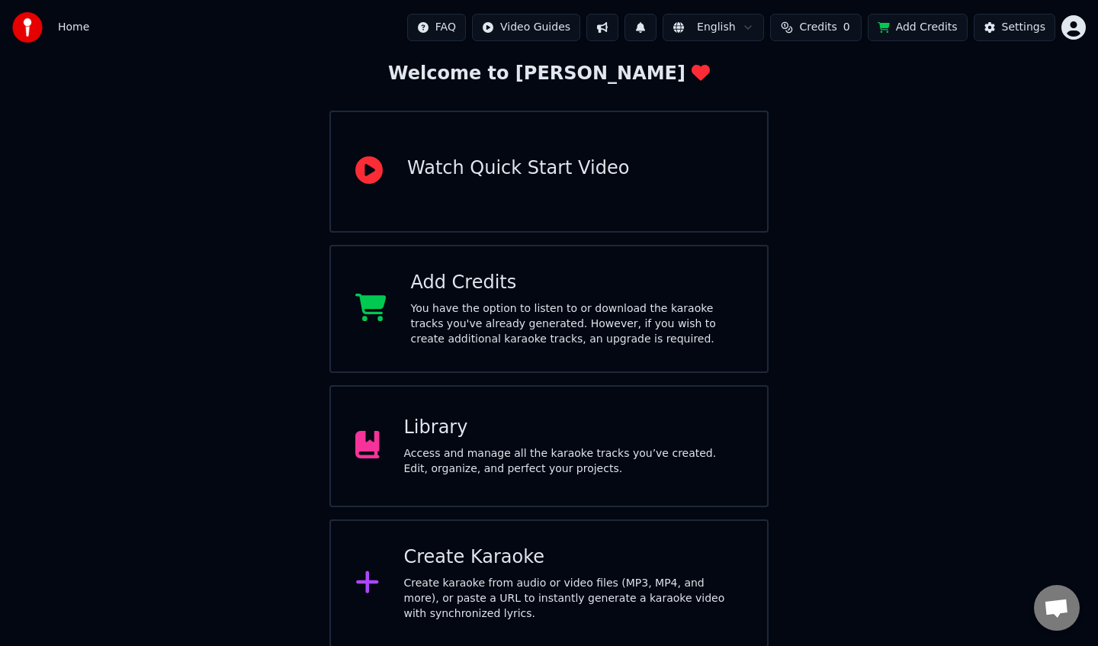
scroll to position [86, 0]
click at [457, 575] on div "Create karaoke from audio or video files (MP3, MP4, and more), or paste a URL t…" at bounding box center [573, 597] width 339 height 46
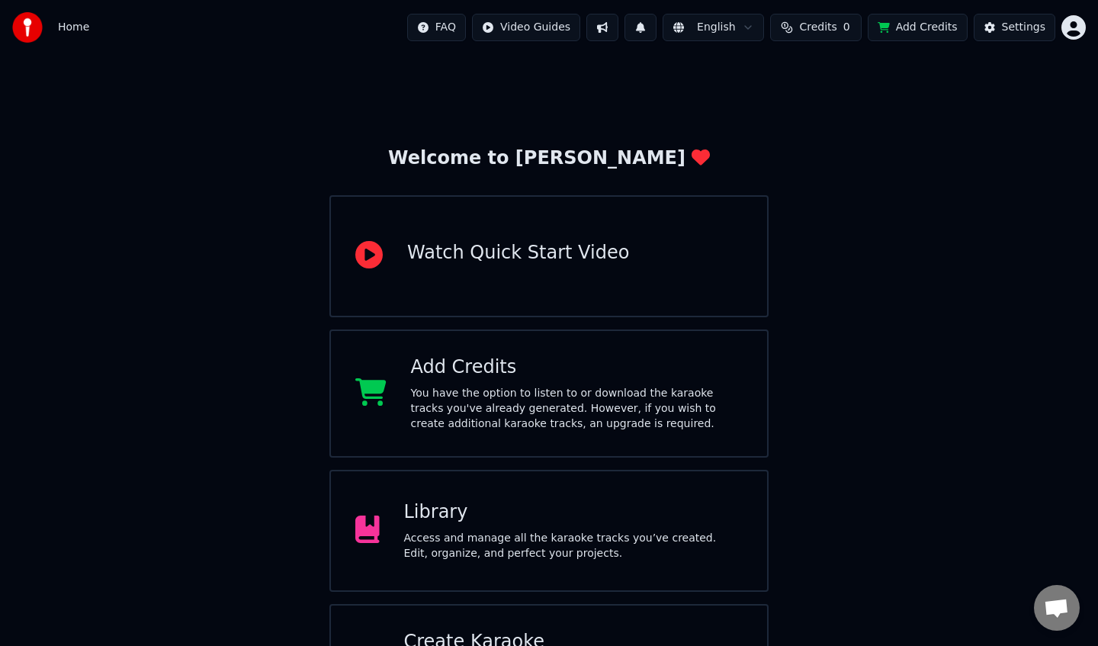
scroll to position [86, 0]
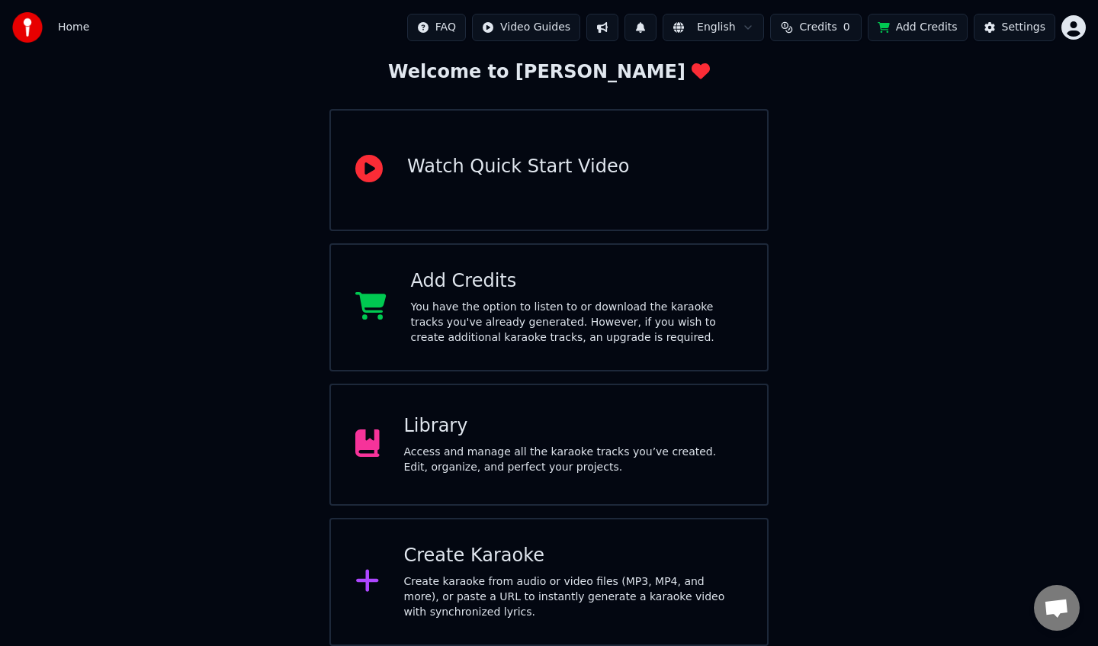
click at [522, 569] on div "Create Karaoke Create karaoke from audio or video files (MP3, MP4, and more), o…" at bounding box center [573, 581] width 339 height 76
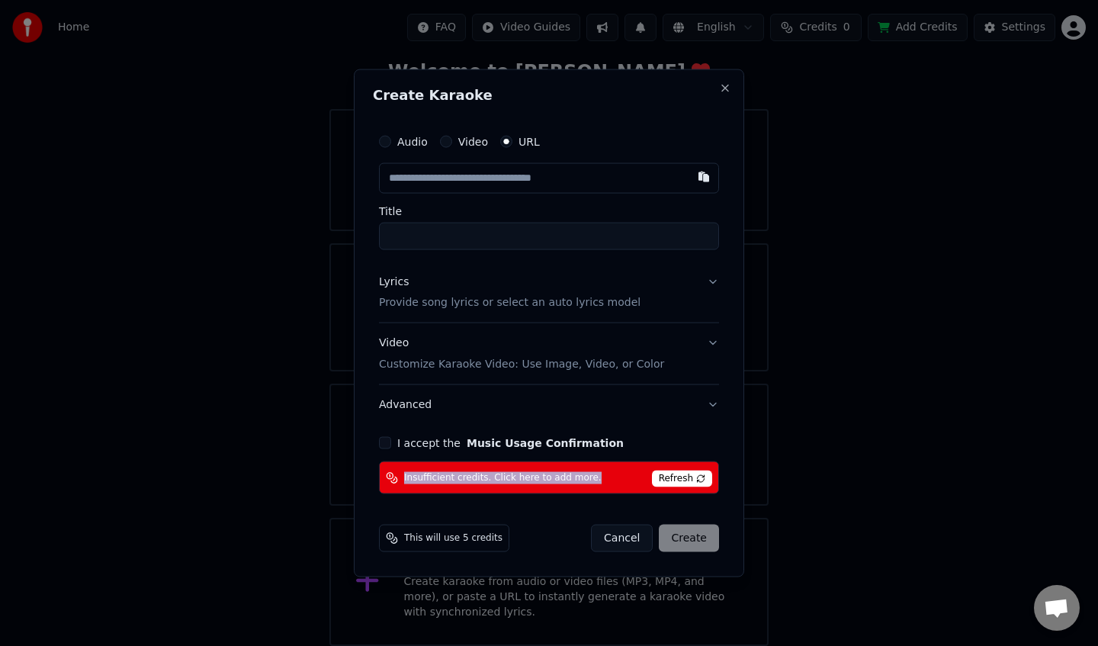
drag, startPoint x: 389, startPoint y: 474, endPoint x: 544, endPoint y: 493, distance: 156.7
click at [544, 493] on div "Insufficient credits. Click here to add more. Refresh" at bounding box center [549, 477] width 340 height 33
click at [690, 476] on span "Refresh" at bounding box center [682, 478] width 60 height 17
click at [709, 177] on button "button" at bounding box center [703, 175] width 30 height 27
type input "**********"
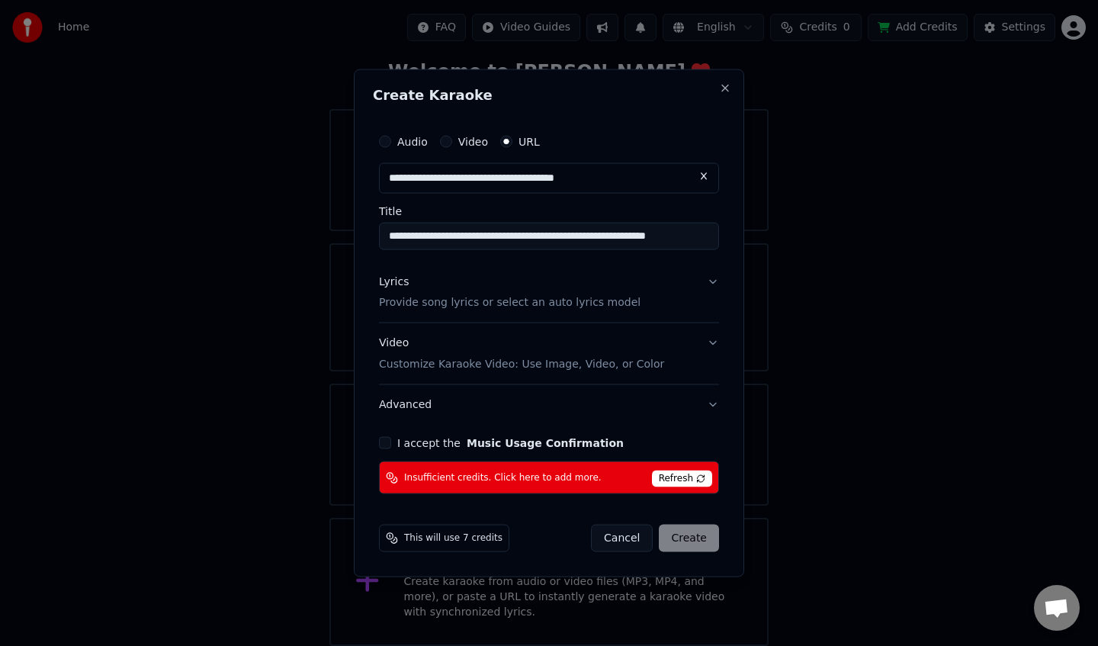
type input "**********"
click at [704, 529] on div "Cancel Create" at bounding box center [655, 537] width 128 height 27
click at [386, 437] on button "I accept the Music Usage Confirmation" at bounding box center [385, 443] width 12 height 12
click at [713, 284] on button "Lyrics Provide song lyrics or select an auto lyrics model" at bounding box center [549, 291] width 340 height 61
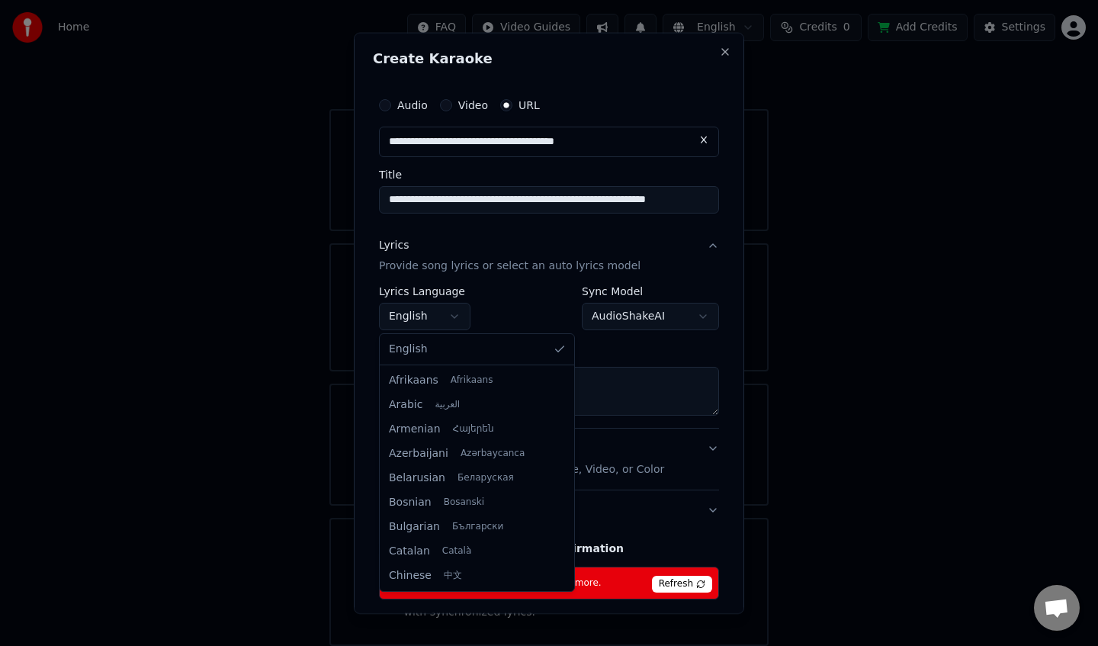
click at [457, 313] on body "**********" at bounding box center [549, 280] width 1098 height 732
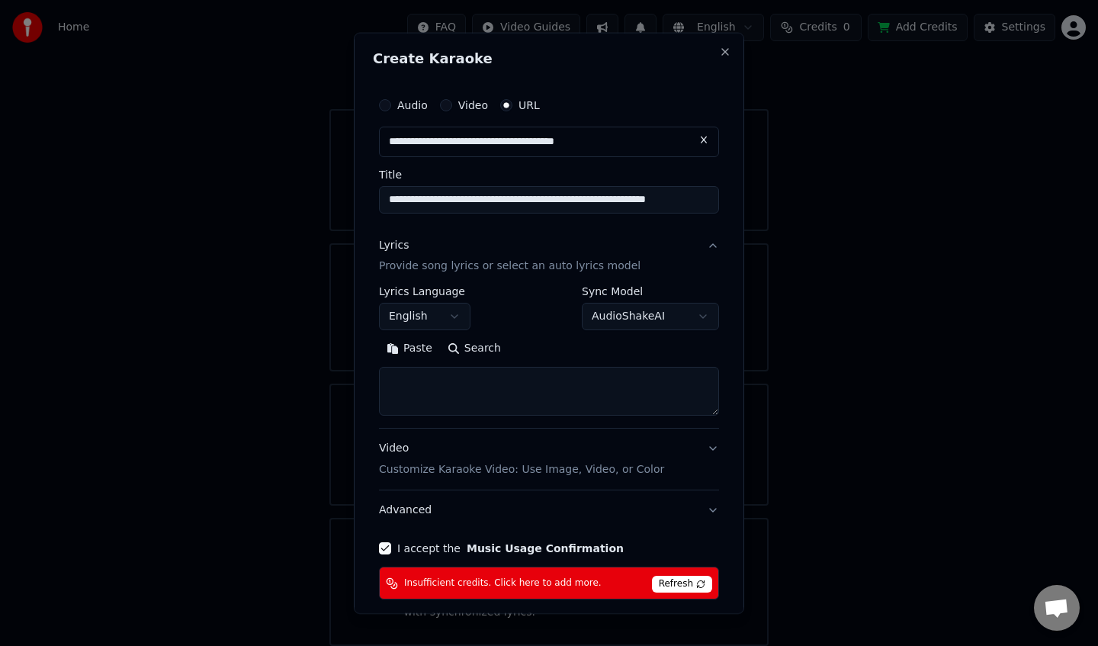
click at [457, 313] on body "**********" at bounding box center [549, 280] width 1098 height 732
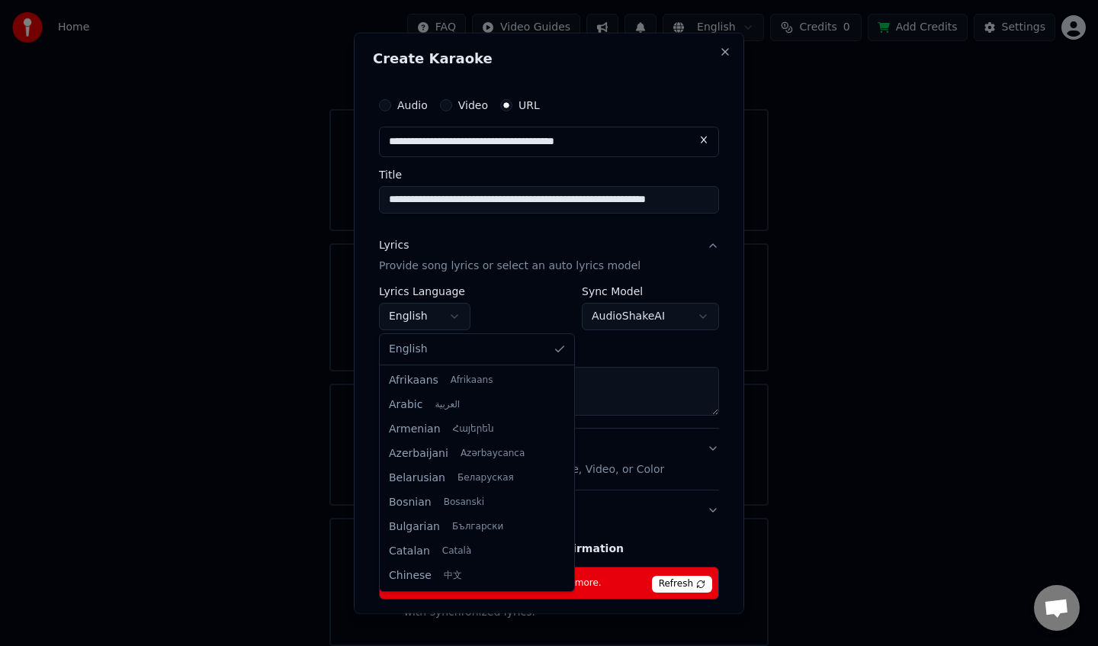
click at [457, 313] on body "**********" at bounding box center [549, 280] width 1098 height 732
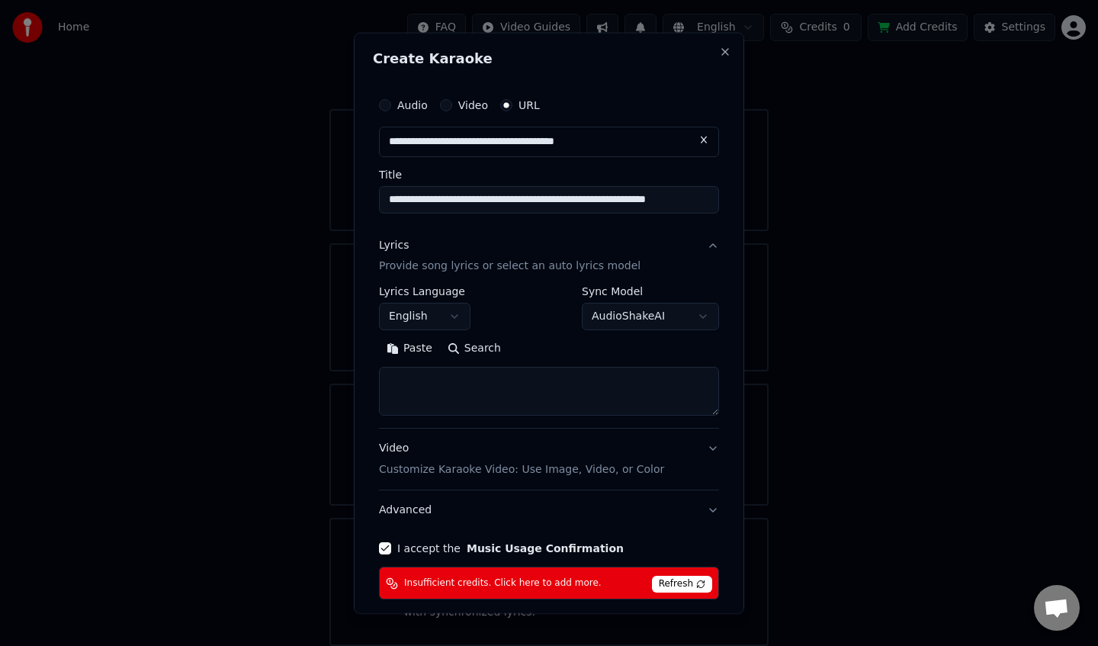
click at [440, 472] on p "Customize Karaoke Video: Use Image, Video, or Color" at bounding box center [521, 469] width 285 height 15
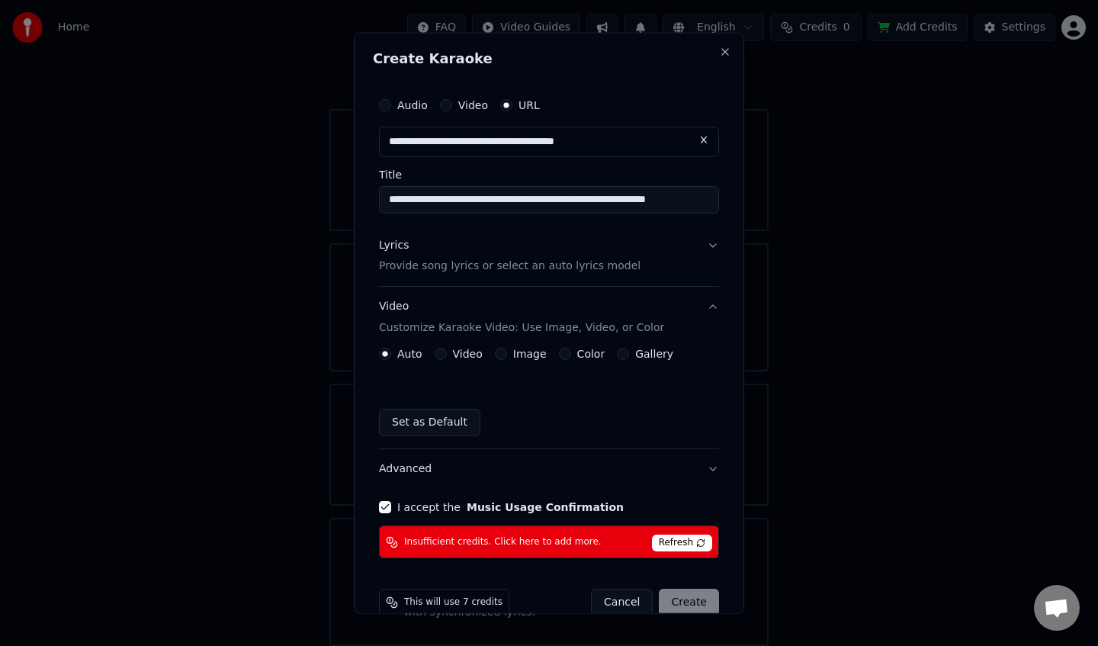
scroll to position [27, 0]
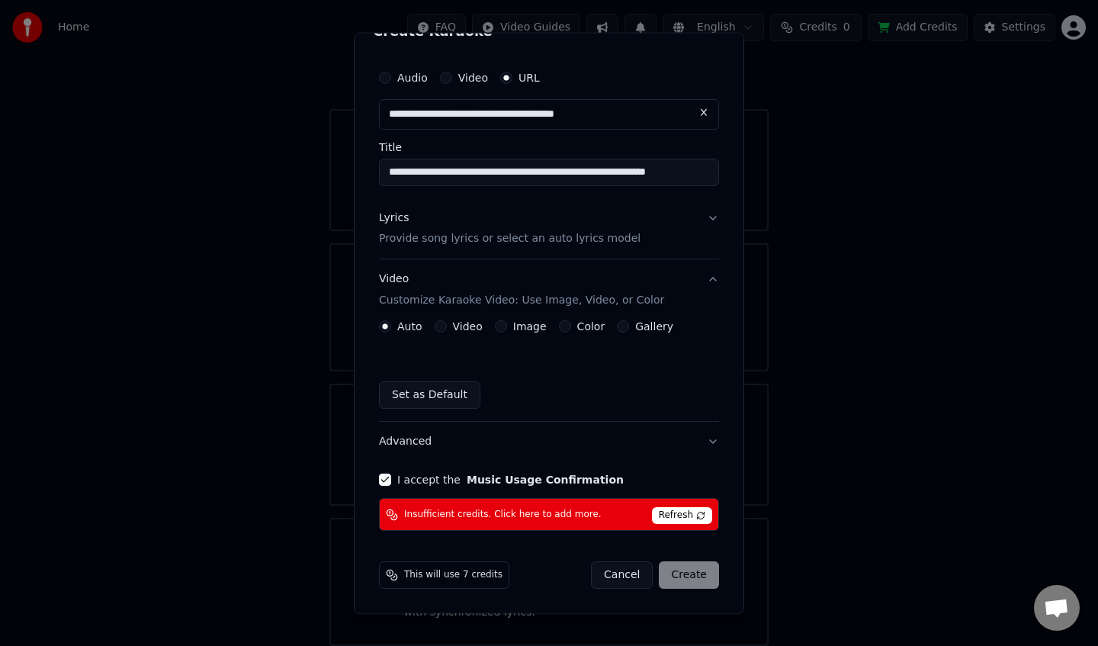
click at [440, 386] on button "Set as Default" at bounding box center [429, 394] width 101 height 27
click at [699, 580] on div "Cancel Create" at bounding box center [655, 574] width 128 height 27
click at [624, 571] on button "Cancel" at bounding box center [622, 574] width 62 height 27
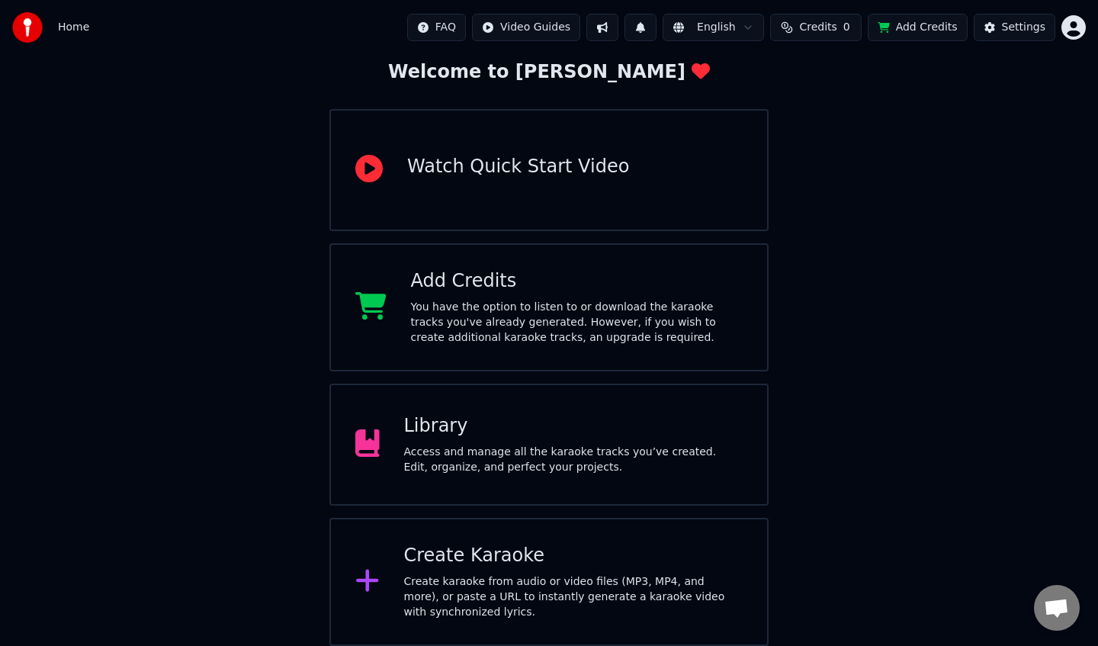
click at [607, 216] on div "Watch Quick Start Video" at bounding box center [548, 170] width 439 height 122
